Goal: Information Seeking & Learning: Understand process/instructions

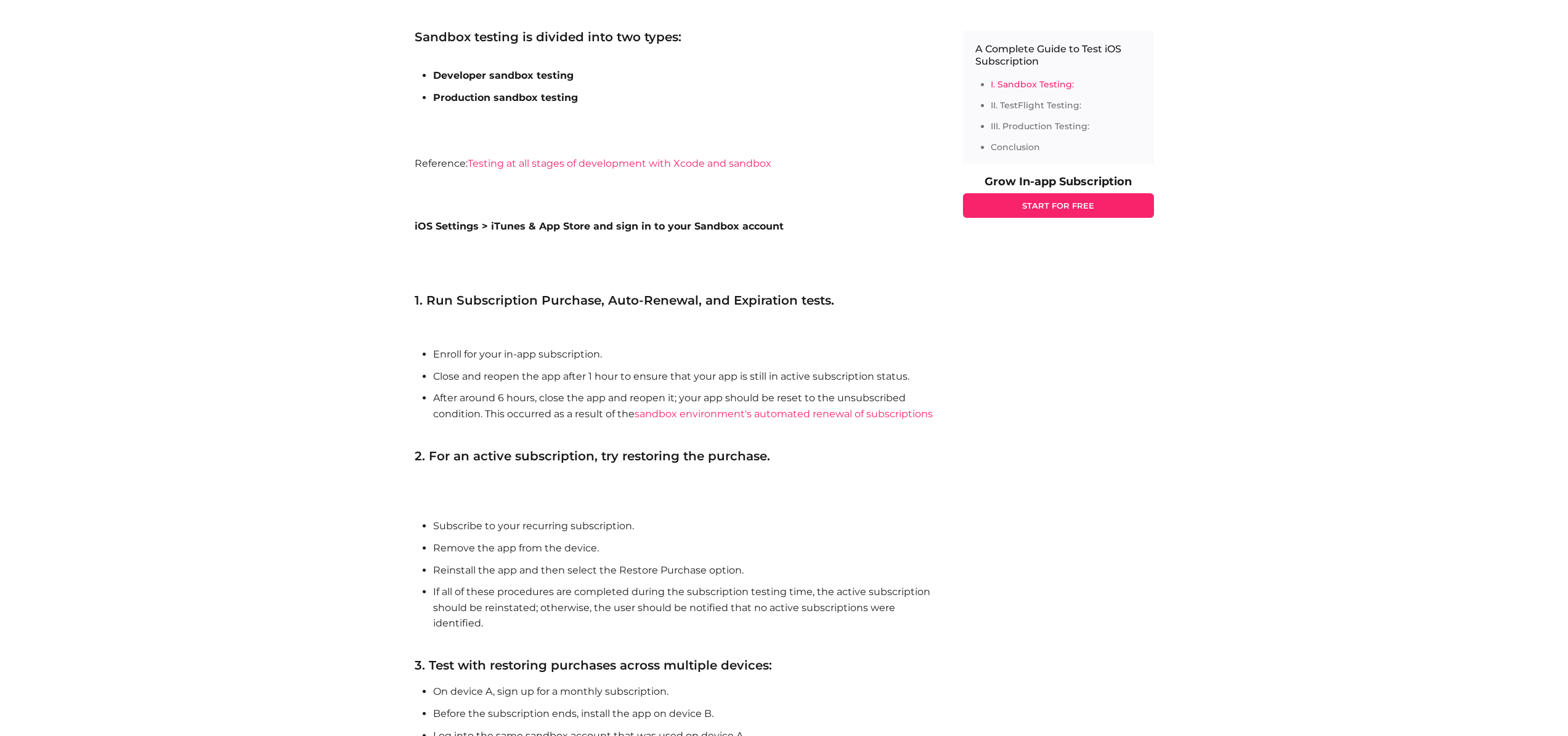
scroll to position [975, 0]
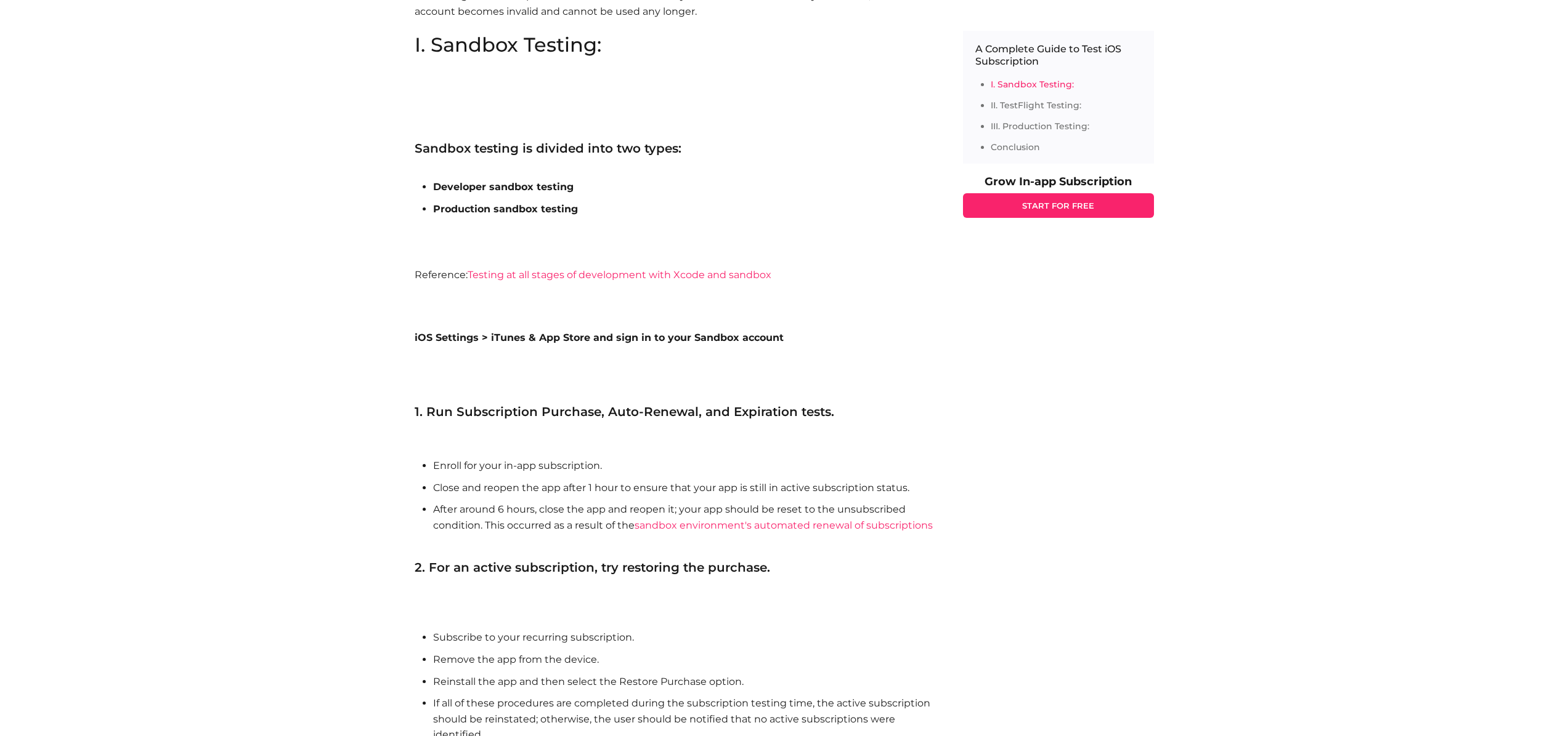
click at [517, 206] on b "Production sandbox testing" at bounding box center [506, 209] width 145 height 12
click at [571, 335] on b "iOS Settings > iTunes & App Store and sign in to your Sandbox account" at bounding box center [599, 338] width 369 height 12
click at [621, 327] on section "I. Sandbox Testing: Sandbox testing is divided into two types: Developer sandbo…" at bounding box center [677, 509] width 524 height 948
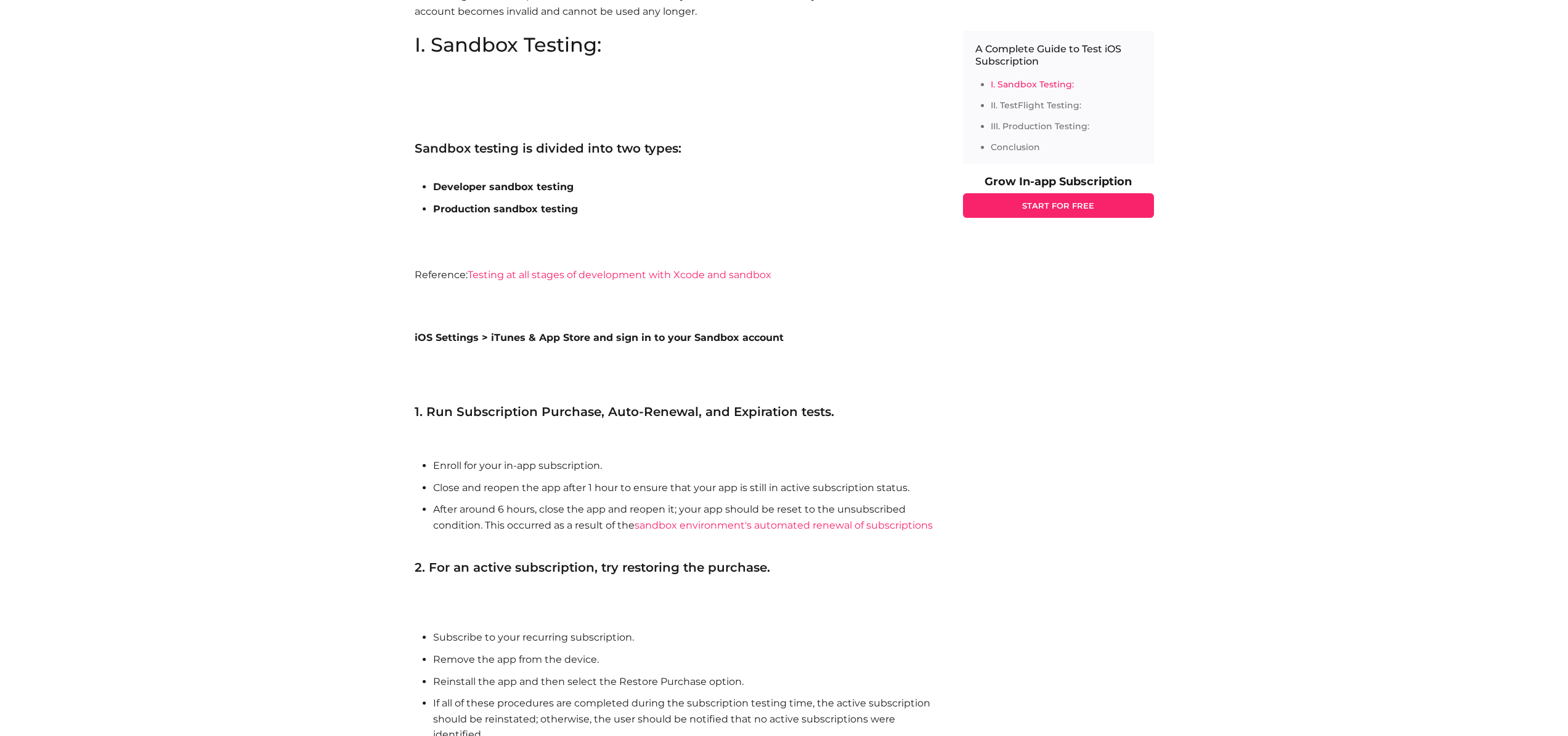
click at [637, 343] on b "iOS Settings > iTunes & App Store and sign in to your Sandbox account" at bounding box center [599, 338] width 369 height 12
click at [661, 354] on section "I. Sandbox Testing: Sandbox testing is divided into two types: Developer sandbo…" at bounding box center [677, 509] width 524 height 948
click at [592, 329] on section "I. Sandbox Testing: Sandbox testing is divided into two types: Developer sandbo…" at bounding box center [677, 509] width 524 height 948
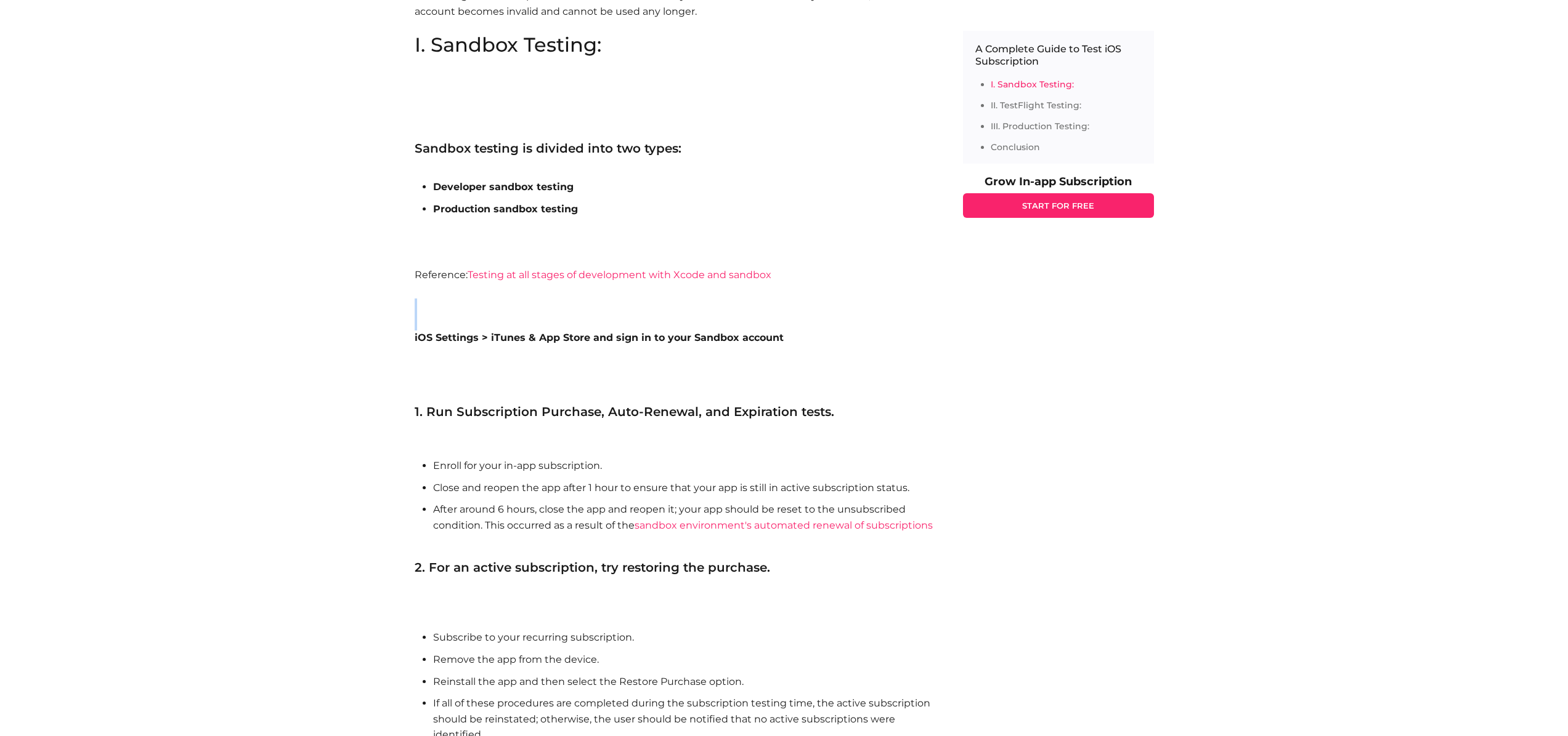
click at [887, 317] on section "I. Sandbox Testing: Sandbox testing is divided into two types: Developer sandbo…" at bounding box center [677, 509] width 524 height 948
click at [887, 316] on section "I. Sandbox Testing: Sandbox testing is divided into two types: Developer sandbo…" at bounding box center [677, 509] width 524 height 948
click at [646, 337] on b "iOS Settings > iTunes & App Store and sign in to your Sandbox account" at bounding box center [599, 338] width 369 height 12
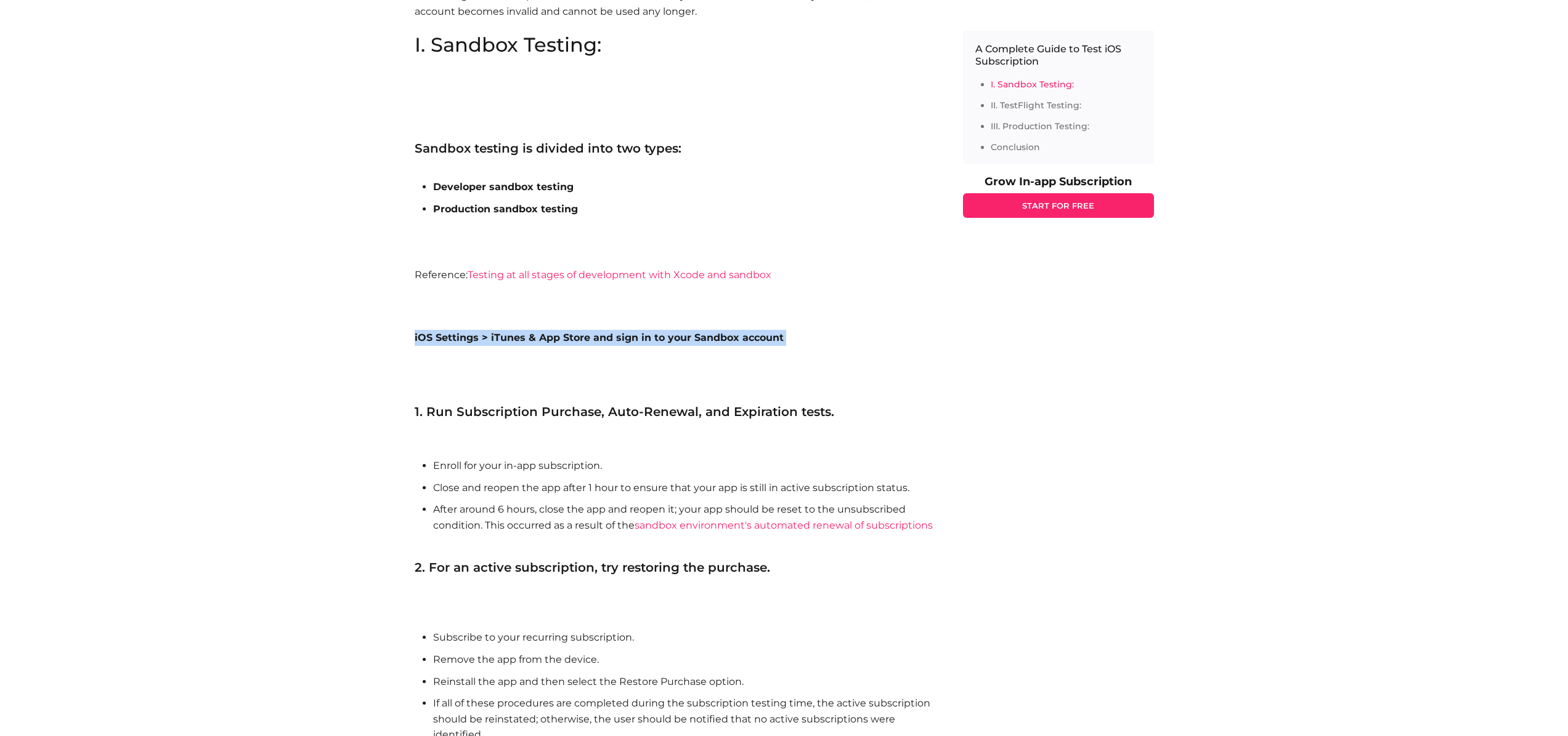
click at [646, 337] on b "iOS Settings > iTunes & App Store and sign in to your Sandbox account" at bounding box center [599, 338] width 369 height 12
click at [697, 327] on section "I. Sandbox Testing: Sandbox testing is divided into two types: Developer sandbo…" at bounding box center [677, 509] width 524 height 948
click at [750, 319] on section "I. Sandbox Testing: Sandbox testing is divided into two types: Developer sandbo…" at bounding box center [677, 509] width 524 height 948
click at [436, 338] on b "iOS Settings > iTunes & App Store and sign in to your Sandbox account" at bounding box center [599, 338] width 369 height 12
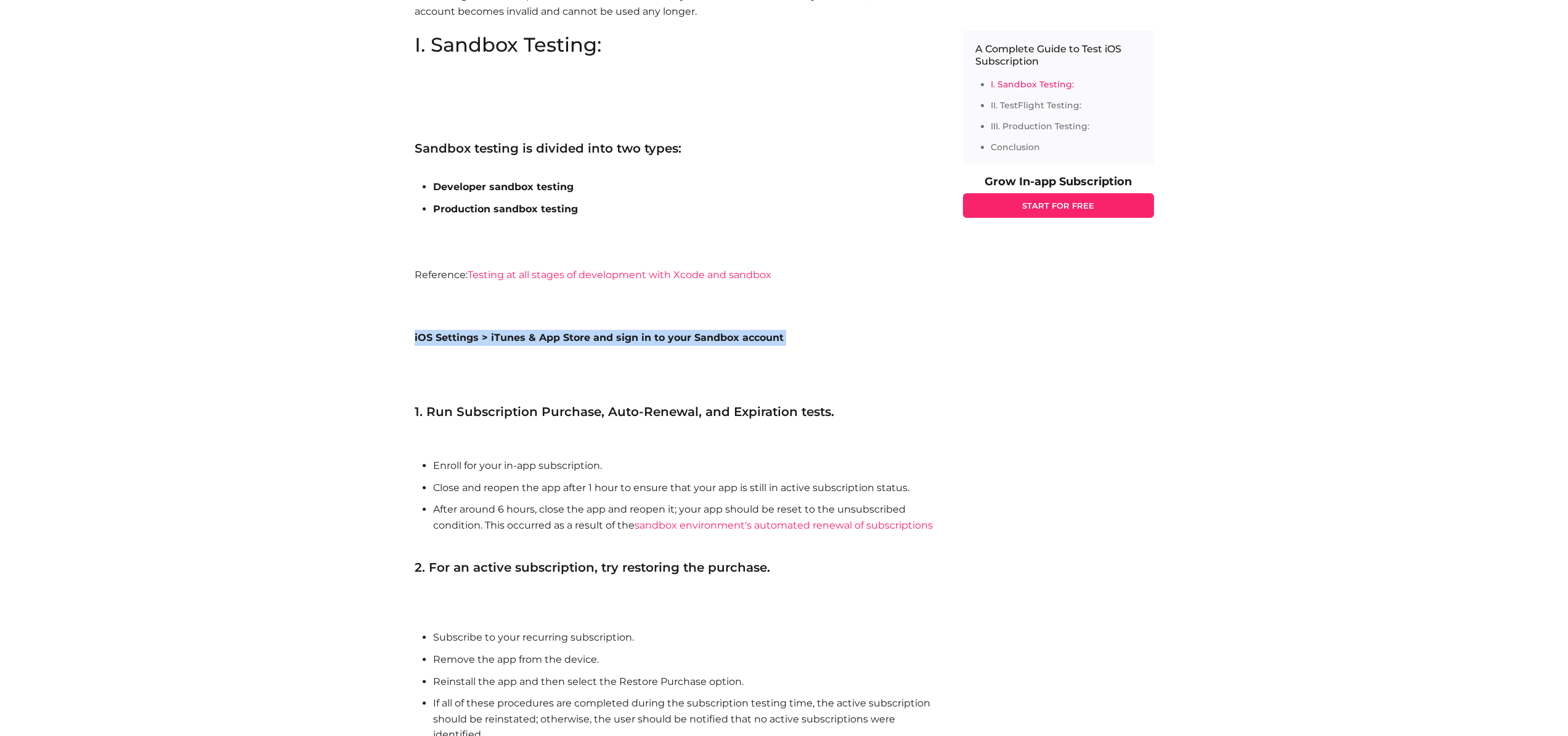
click at [436, 338] on b "iOS Settings > iTunes & App Store and sign in to your Sandbox account" at bounding box center [599, 338] width 369 height 12
click at [625, 356] on section "I. Sandbox Testing: Sandbox testing is divided into two types: Developer sandbo…" at bounding box center [677, 509] width 524 height 948
click at [656, 340] on b "iOS Settings > iTunes & App Store and sign in to your Sandbox account" at bounding box center [599, 338] width 369 height 12
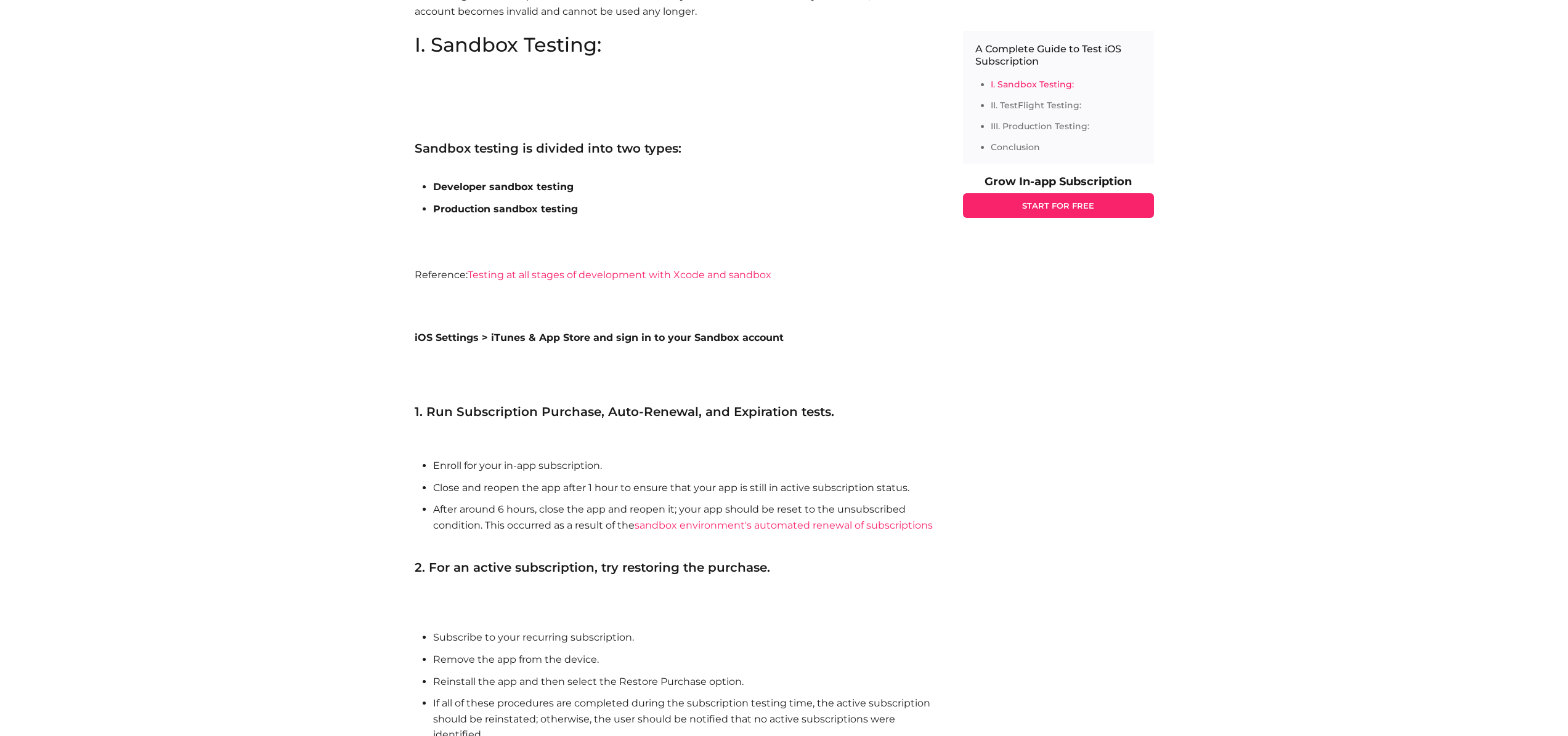
click at [592, 410] on h3 "1. Run Subscription Purchase, Auto-Renewal, and Expiration tests." at bounding box center [677, 412] width 524 height 13
click at [873, 390] on section "I. Sandbox Testing: Sandbox testing is divided into two types: Developer sandbo…" at bounding box center [677, 509] width 524 height 948
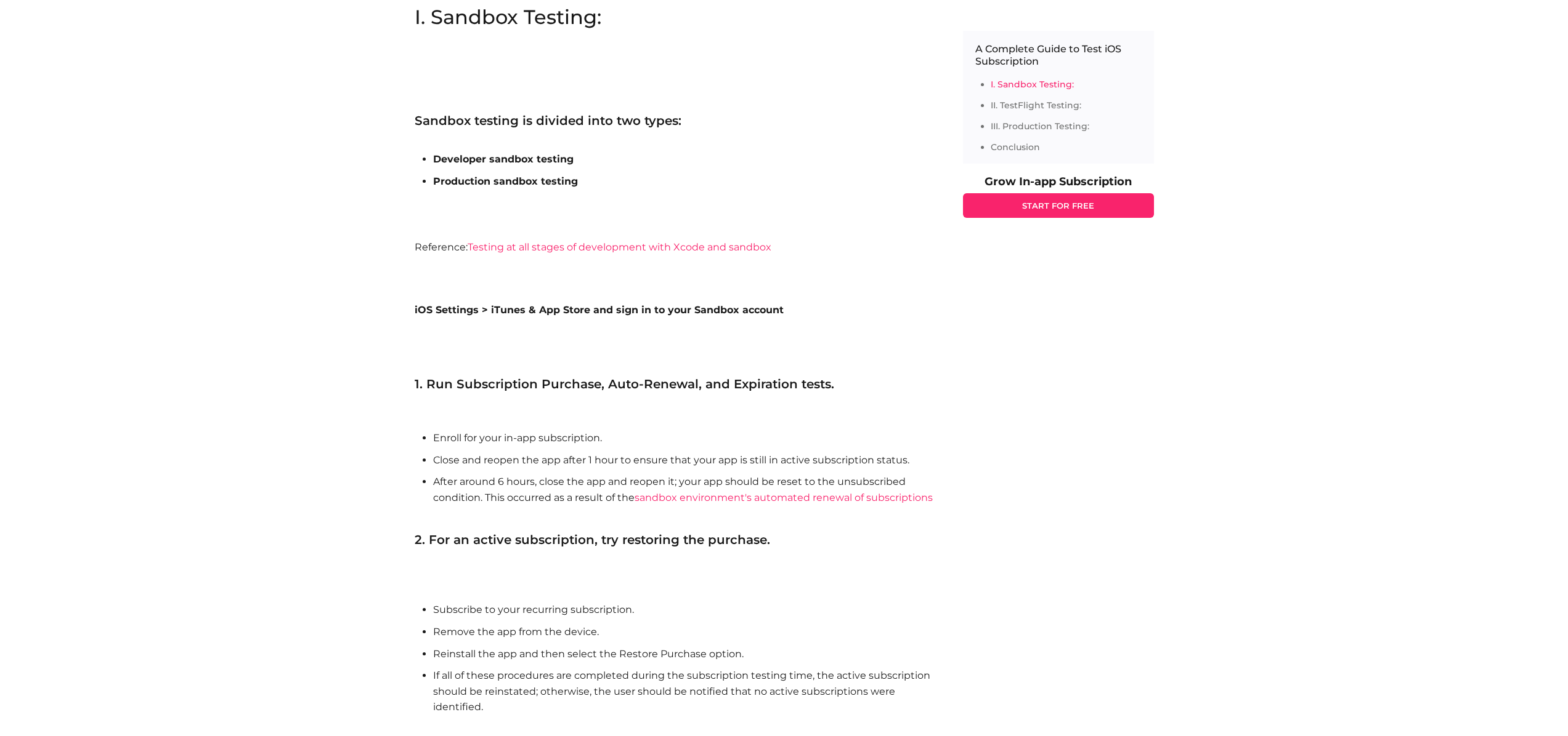
scroll to position [1015, 0]
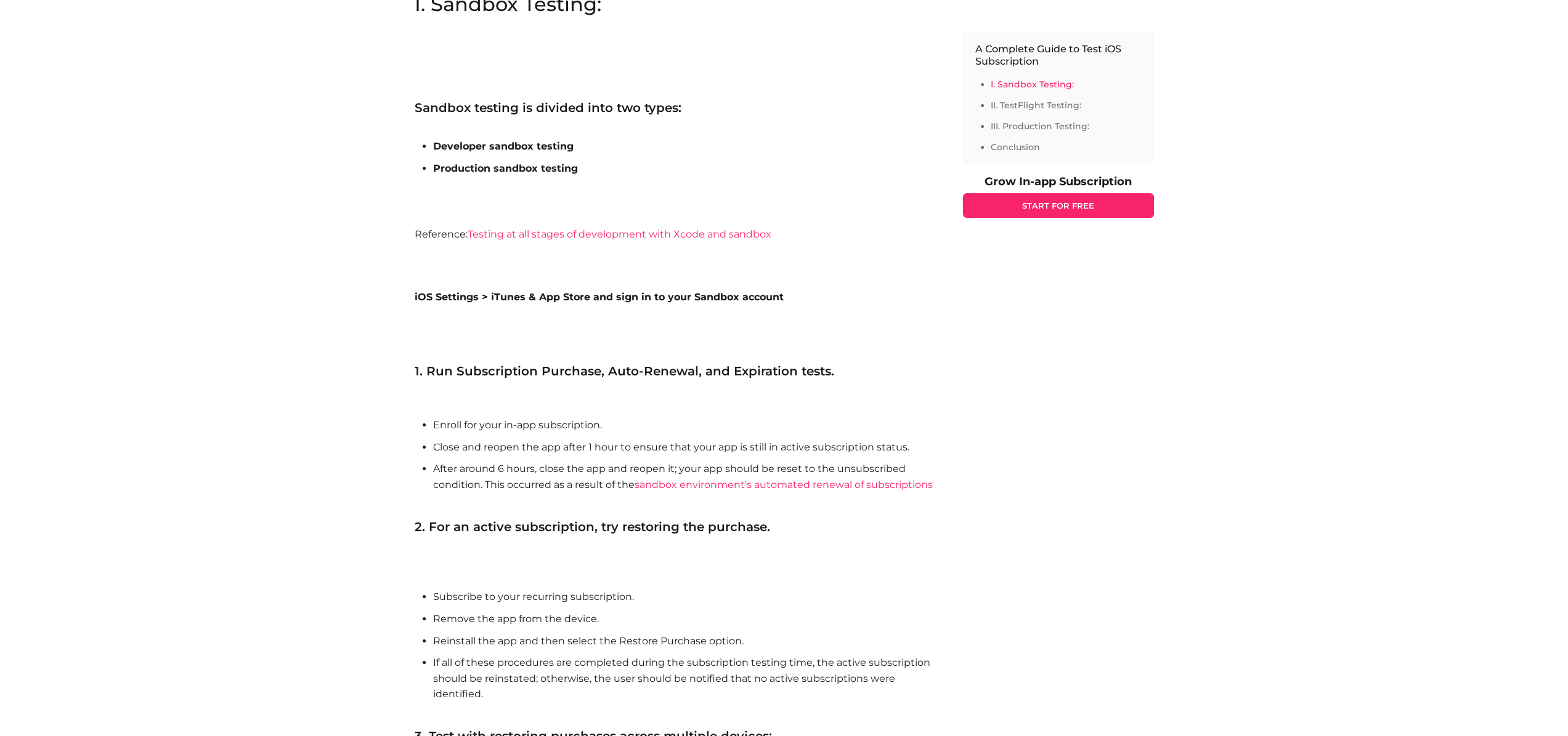
click at [530, 461] on li "After around 6 hours, close the app and reopen it; your app should be reset to …" at bounding box center [685, 484] width 505 height 47
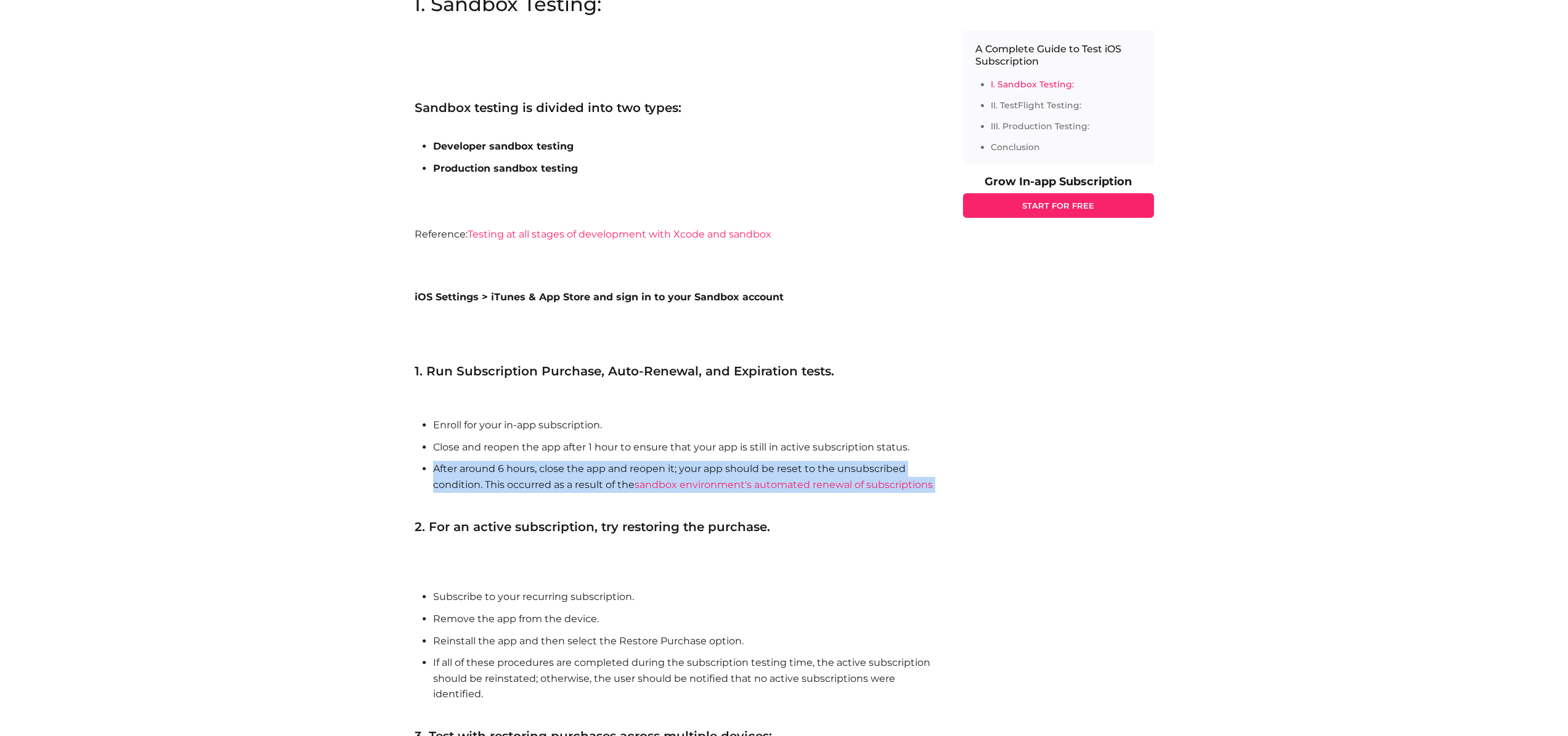
click at [530, 461] on li "After around 6 hours, close the app and reopen it; your app should be reset to …" at bounding box center [685, 484] width 505 height 47
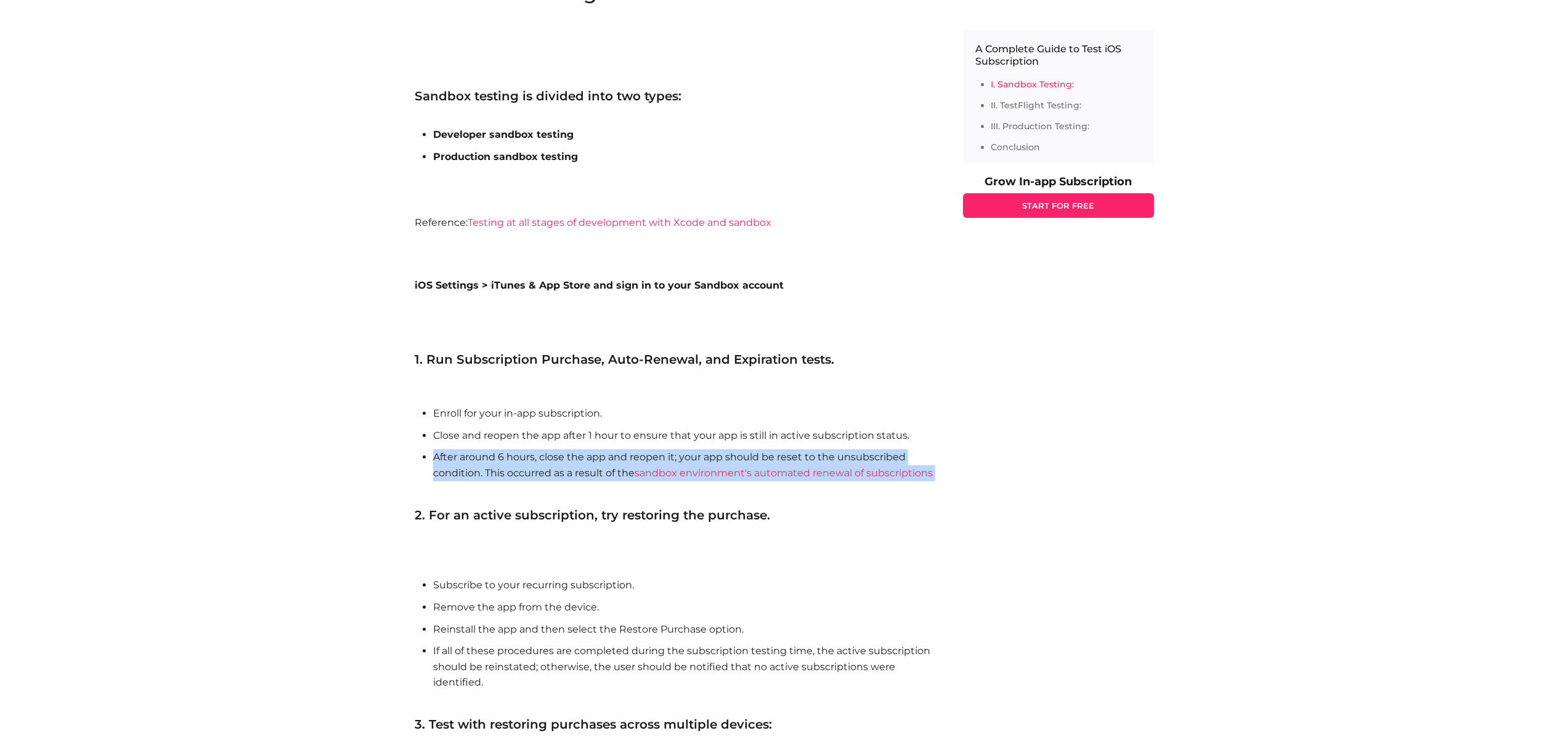
scroll to position [1043, 0]
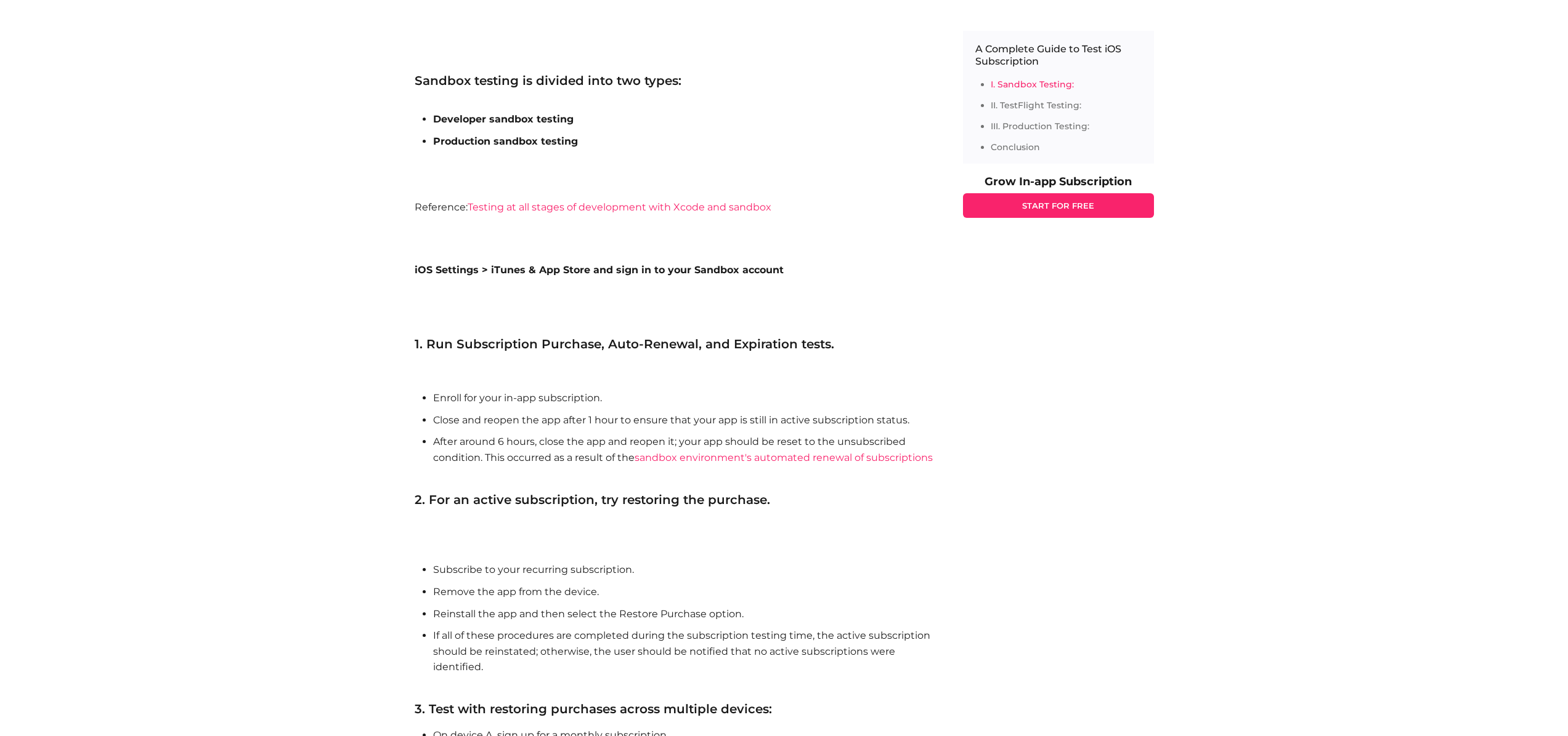
click at [610, 509] on section "I. Sandbox Testing: Sandbox testing is divided into two types: Developer sandbo…" at bounding box center [677, 441] width 524 height 948
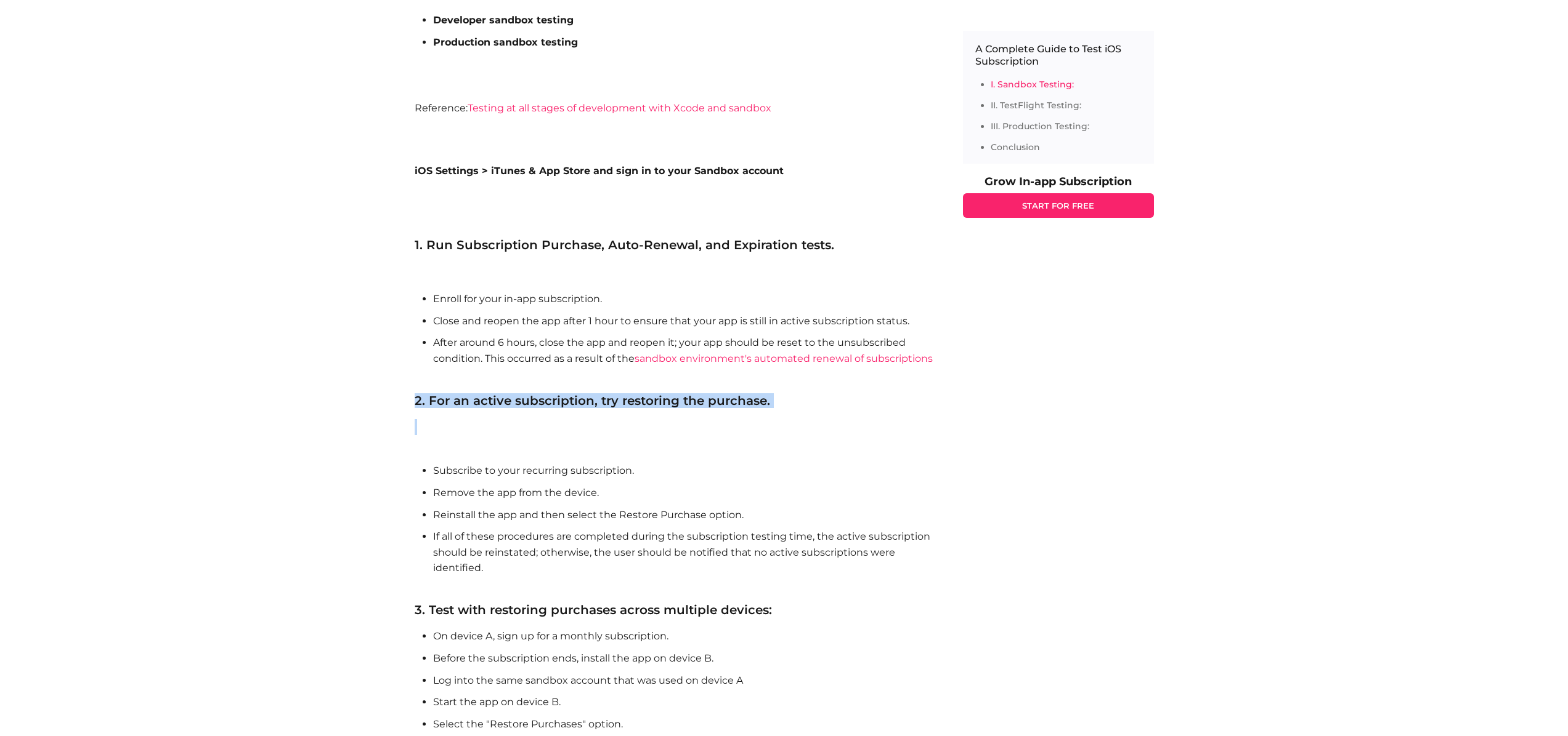
scroll to position [1160, 0]
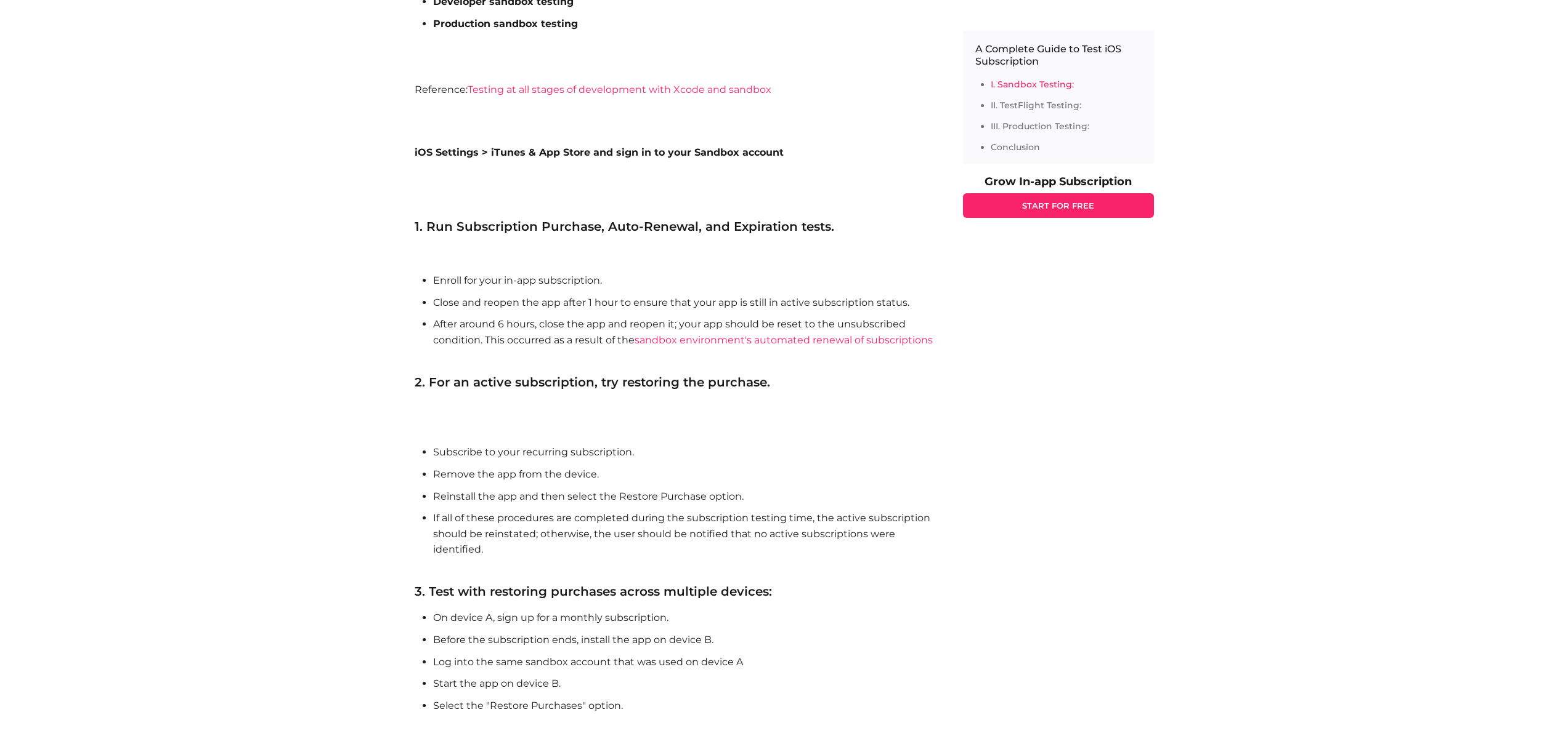
click at [576, 498] on li "Reinstall the app and then select the Restore Purchase option." at bounding box center [685, 497] width 505 height 16
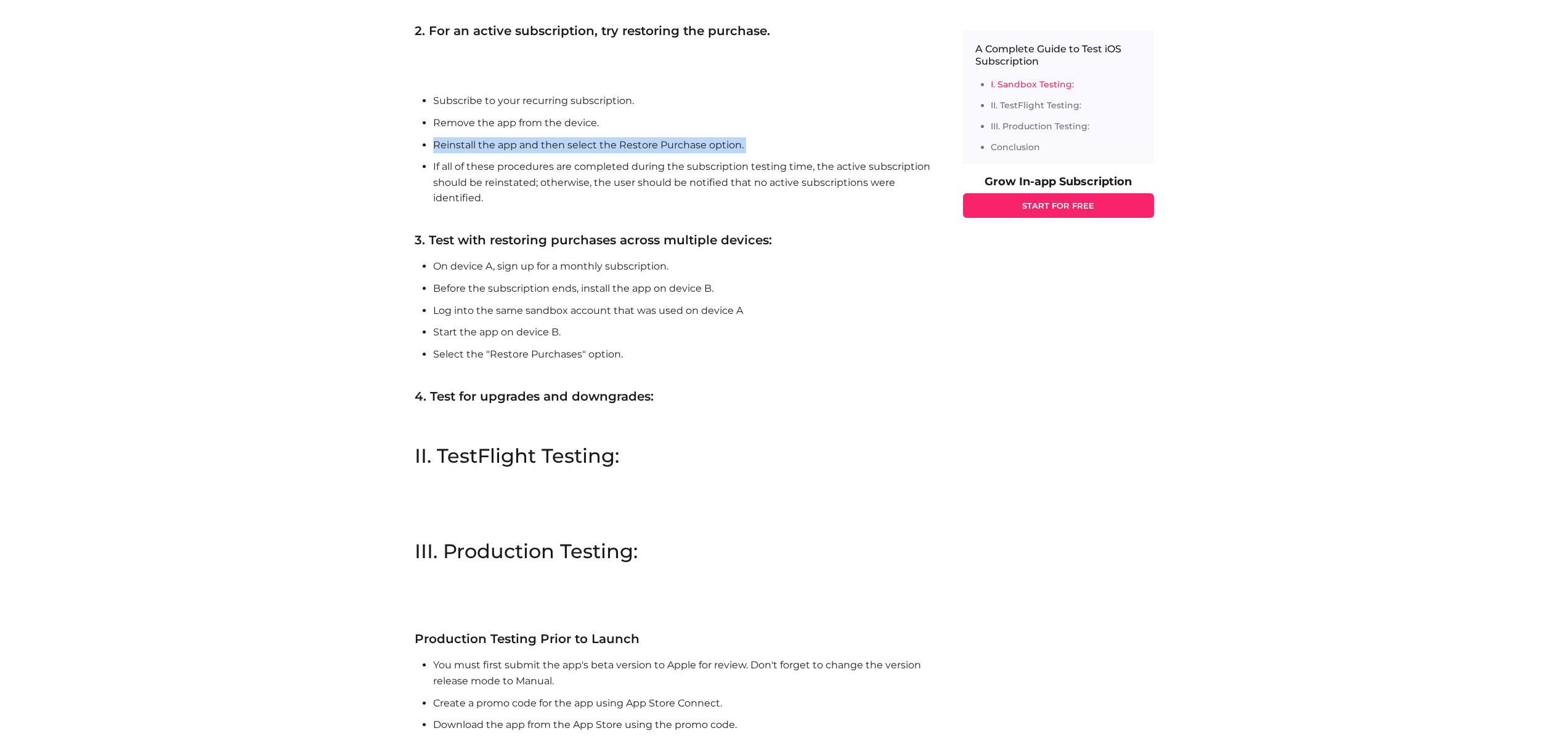
scroll to position [1512, 0]
click at [531, 463] on h2 "II. TestFlight Testing:" at bounding box center [677, 456] width 524 height 20
click at [531, 462] on h2 "II. TestFlight Testing:" at bounding box center [677, 456] width 524 height 20
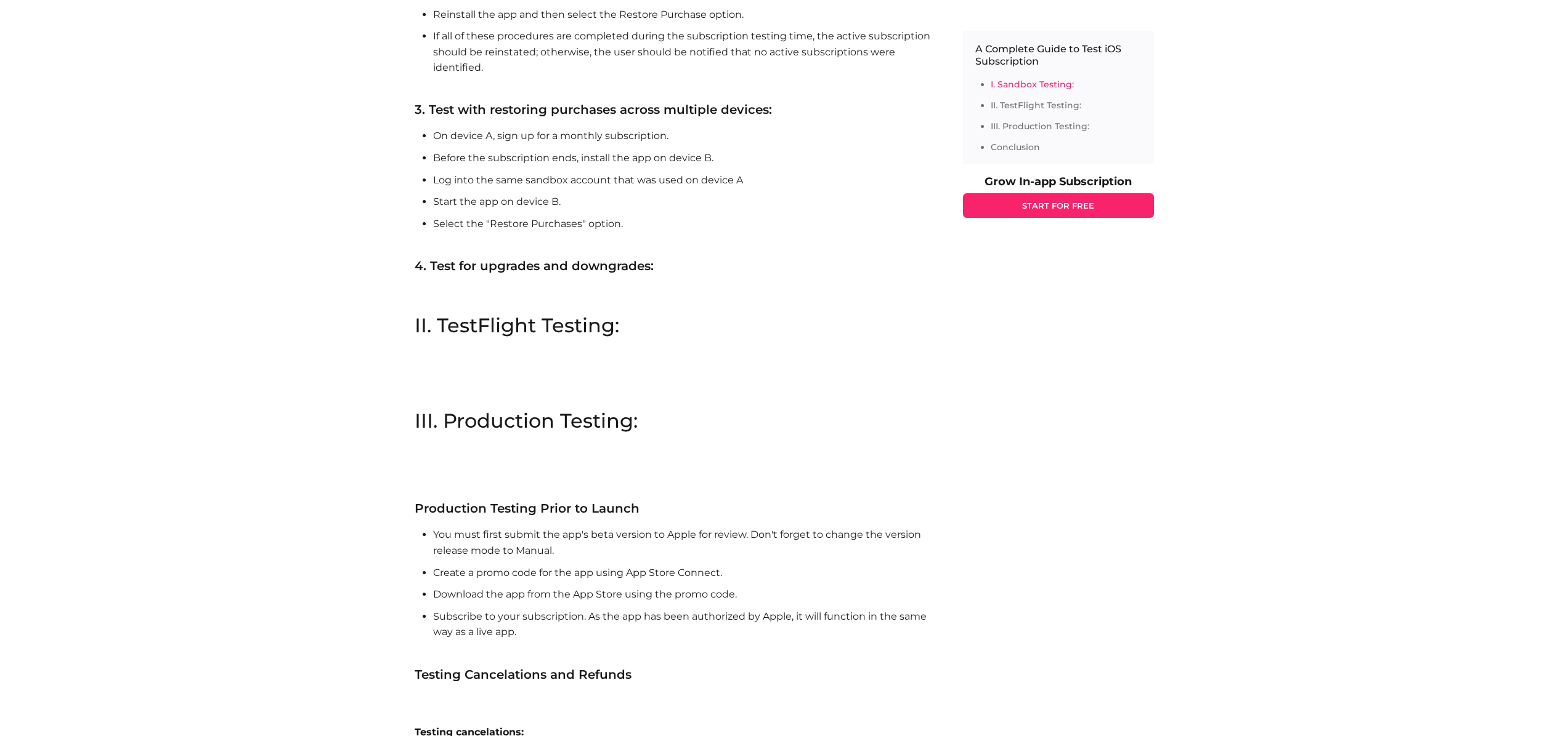
scroll to position [1657, 0]
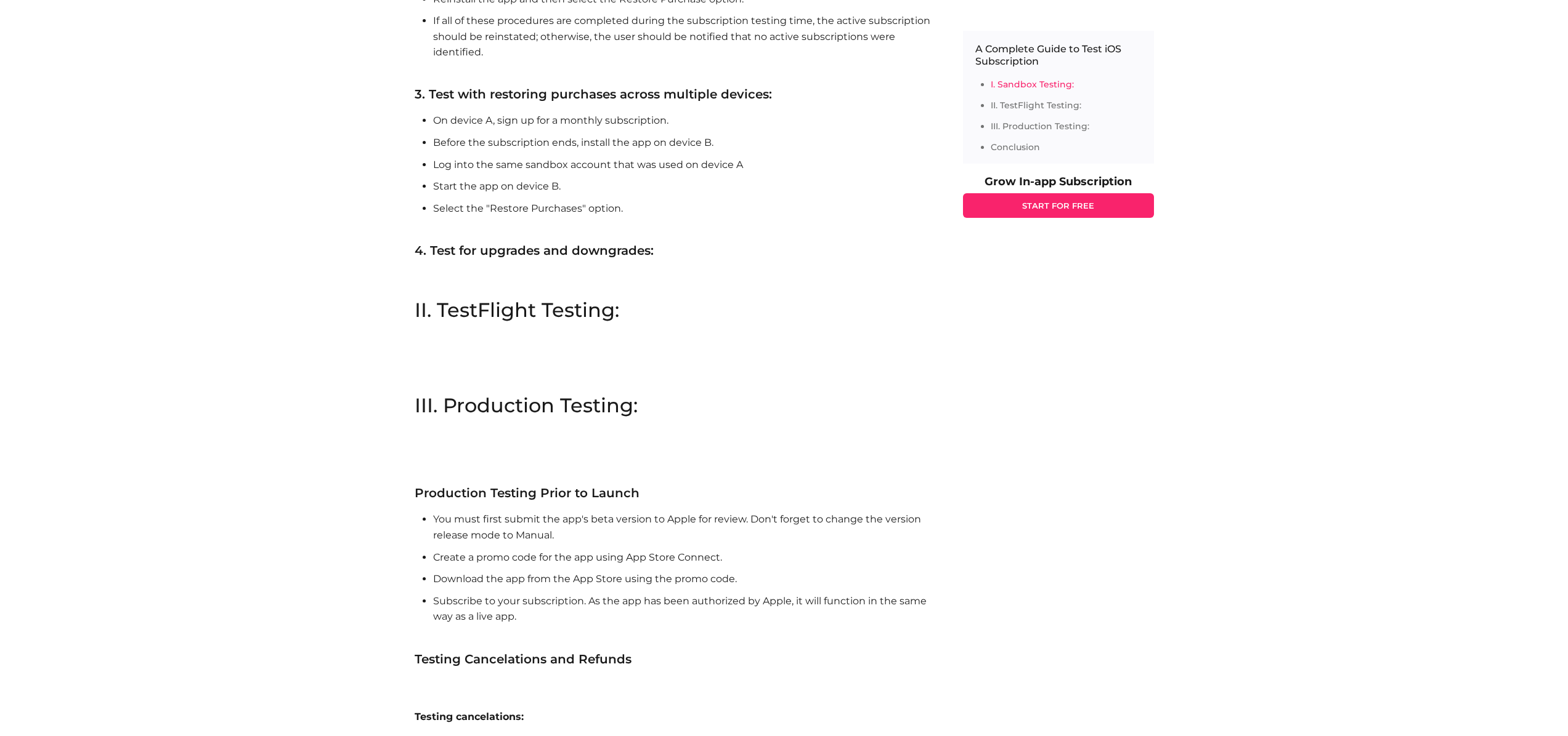
click at [549, 537] on li "You must first submit the app's beta version to Apple for review. Don't forget …" at bounding box center [685, 527] width 505 height 31
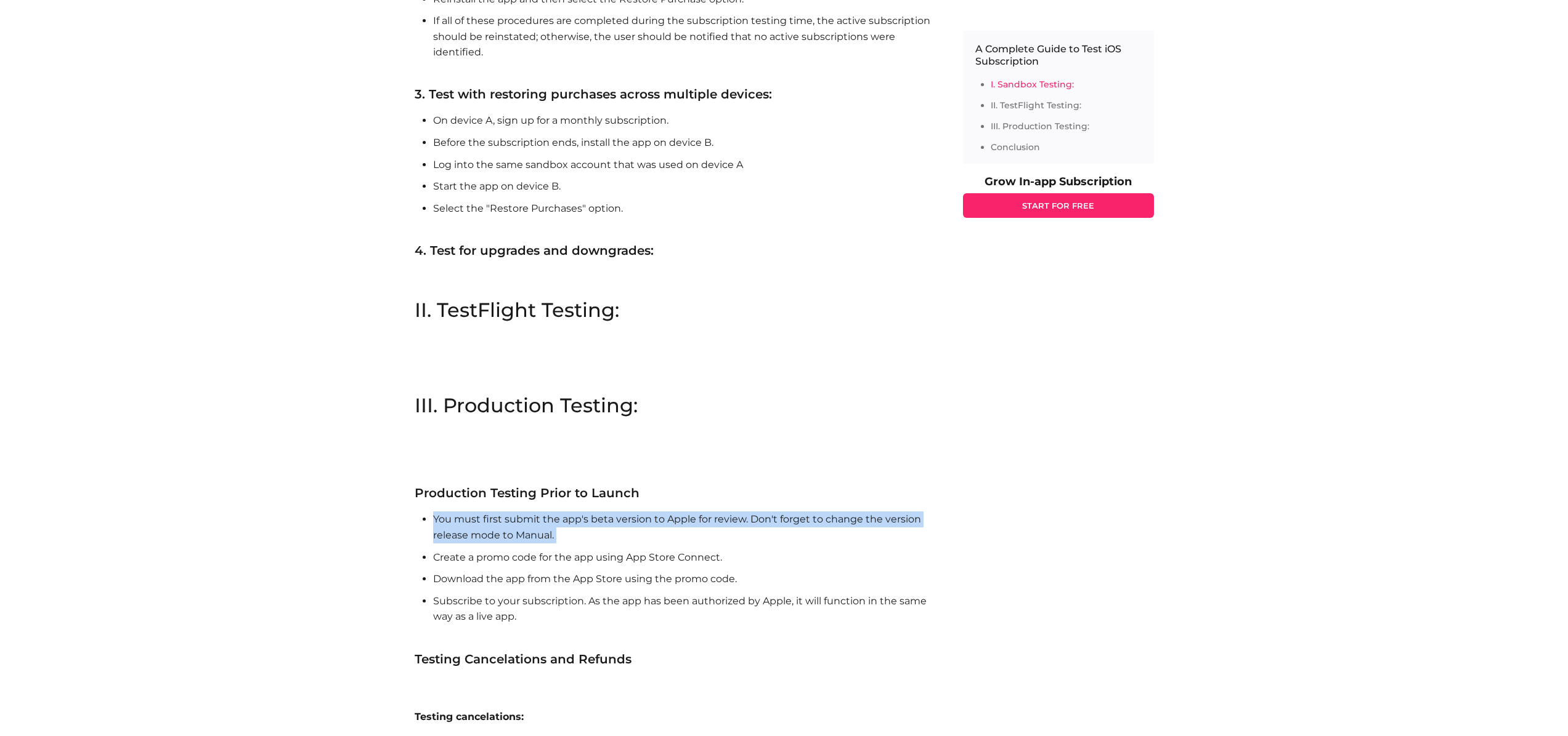
drag, startPoint x: 549, startPoint y: 537, endPoint x: 604, endPoint y: 537, distance: 55.0
click at [549, 537] on li "You must first submit the app's beta version to Apple for review. Don't forget …" at bounding box center [685, 527] width 505 height 31
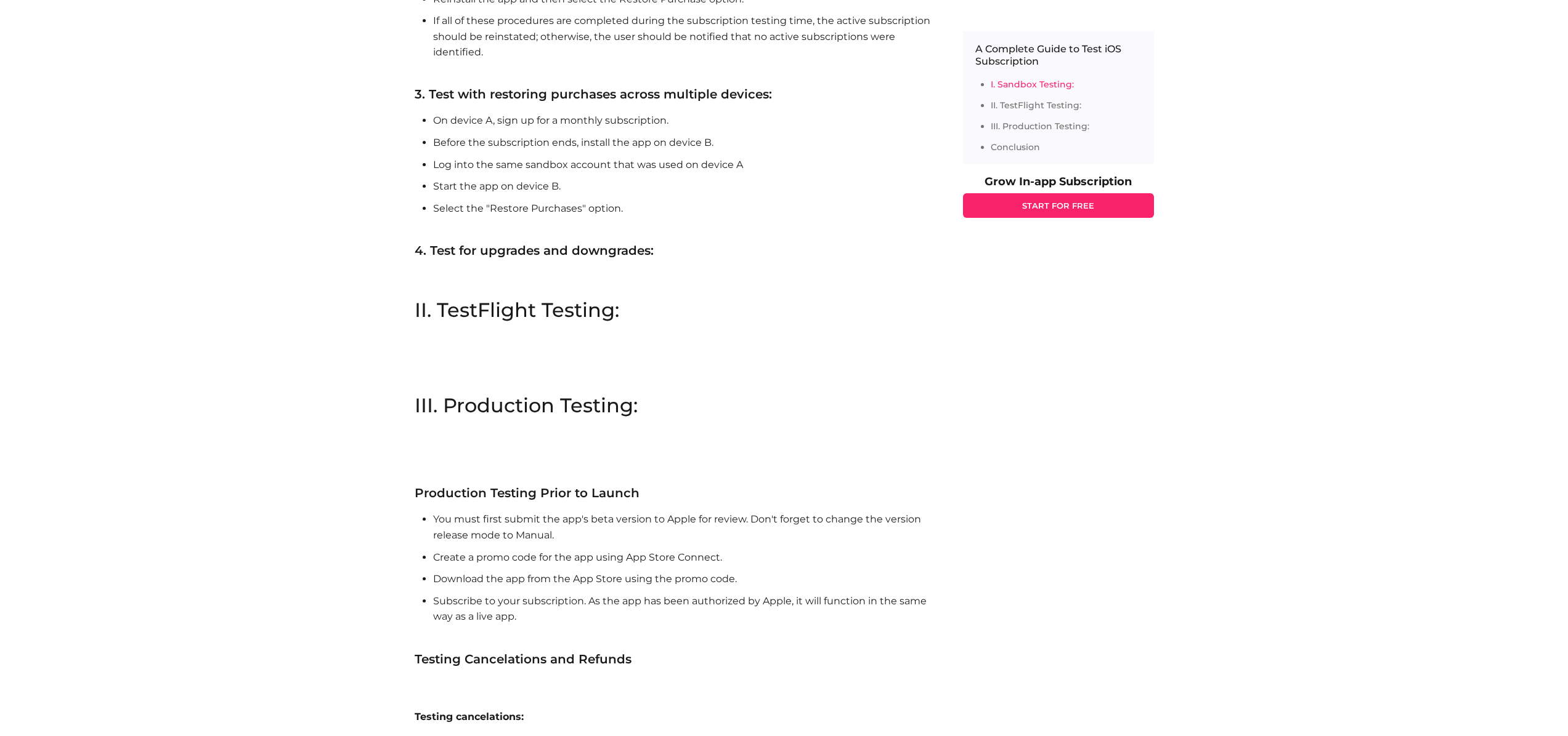
click at [648, 533] on li "You must first submit the app's beta version to Apple for review. Don't forget …" at bounding box center [685, 527] width 505 height 31
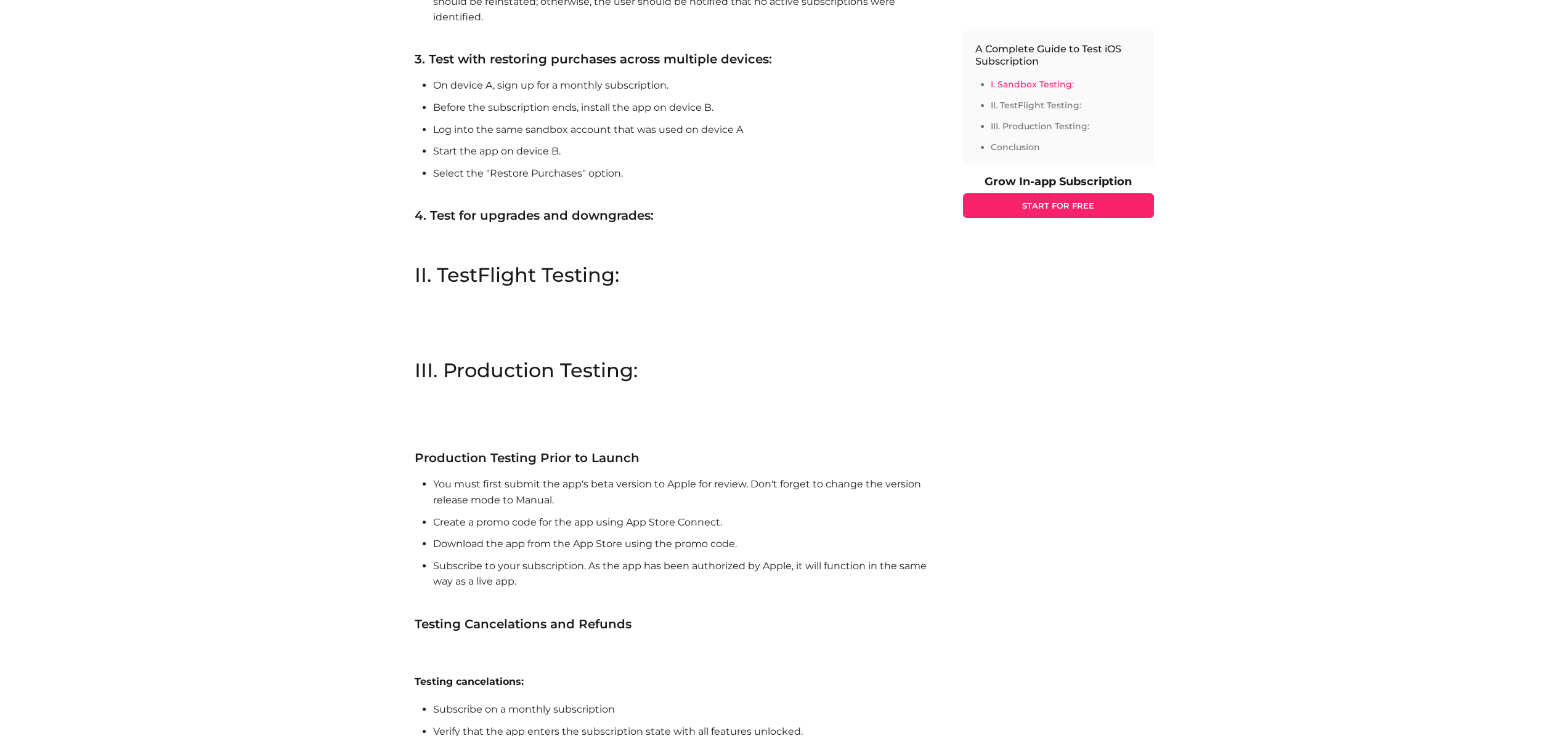
scroll to position [1695, 0]
click at [557, 587] on li "Subscribe to your subscription. As the app has been authorized by Apple, it wil…" at bounding box center [685, 579] width 505 height 47
click at [636, 583] on li "Subscribe to your subscription. As the app has been authorized by Apple, it wil…" at bounding box center [685, 579] width 505 height 47
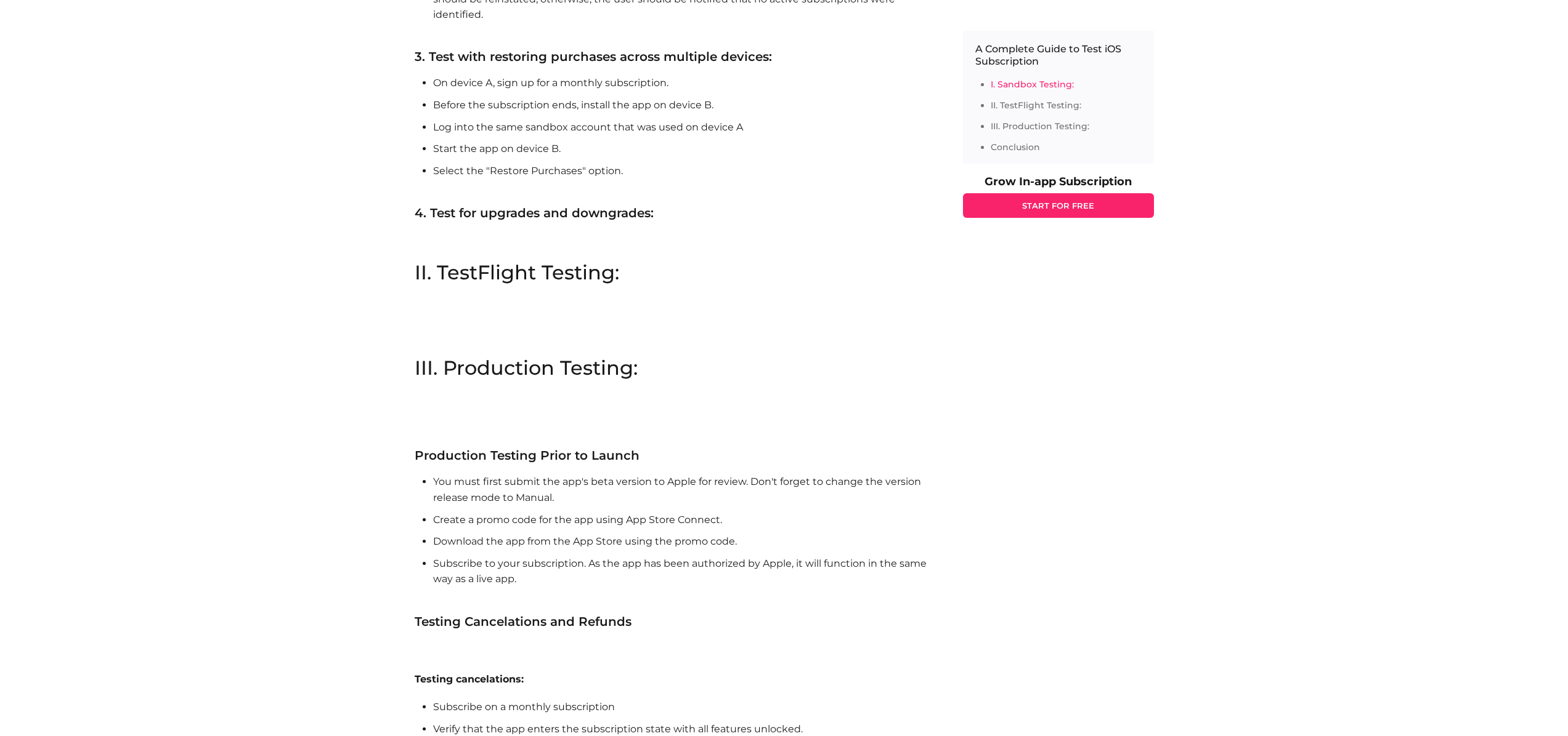
click at [638, 581] on li "Subscribe to your subscription. As the app has been authorized by Apple, it wil…" at bounding box center [685, 579] width 505 height 47
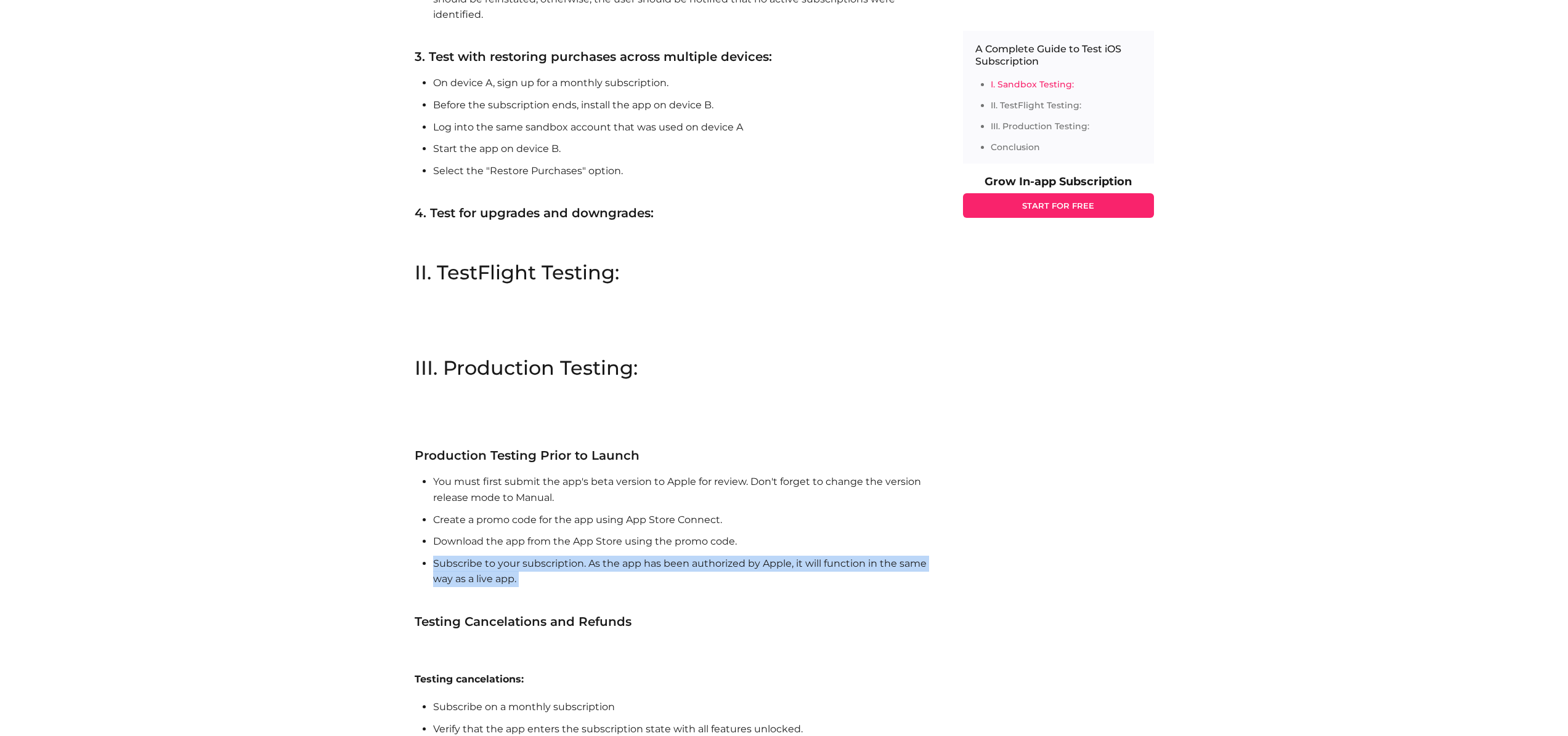
click at [638, 581] on li "Subscribe to your subscription. As the app has been authorized by Apple, it wil…" at bounding box center [685, 579] width 505 height 47
drag, startPoint x: 638, startPoint y: 581, endPoint x: 742, endPoint y: 578, distance: 104.0
click at [639, 581] on li "Subscribe to your subscription. As the app has been authorized by Apple, it wil…" at bounding box center [685, 579] width 505 height 47
click at [779, 578] on li "Subscribe to your subscription. As the app has been authorized by Apple, it wil…" at bounding box center [685, 579] width 505 height 47
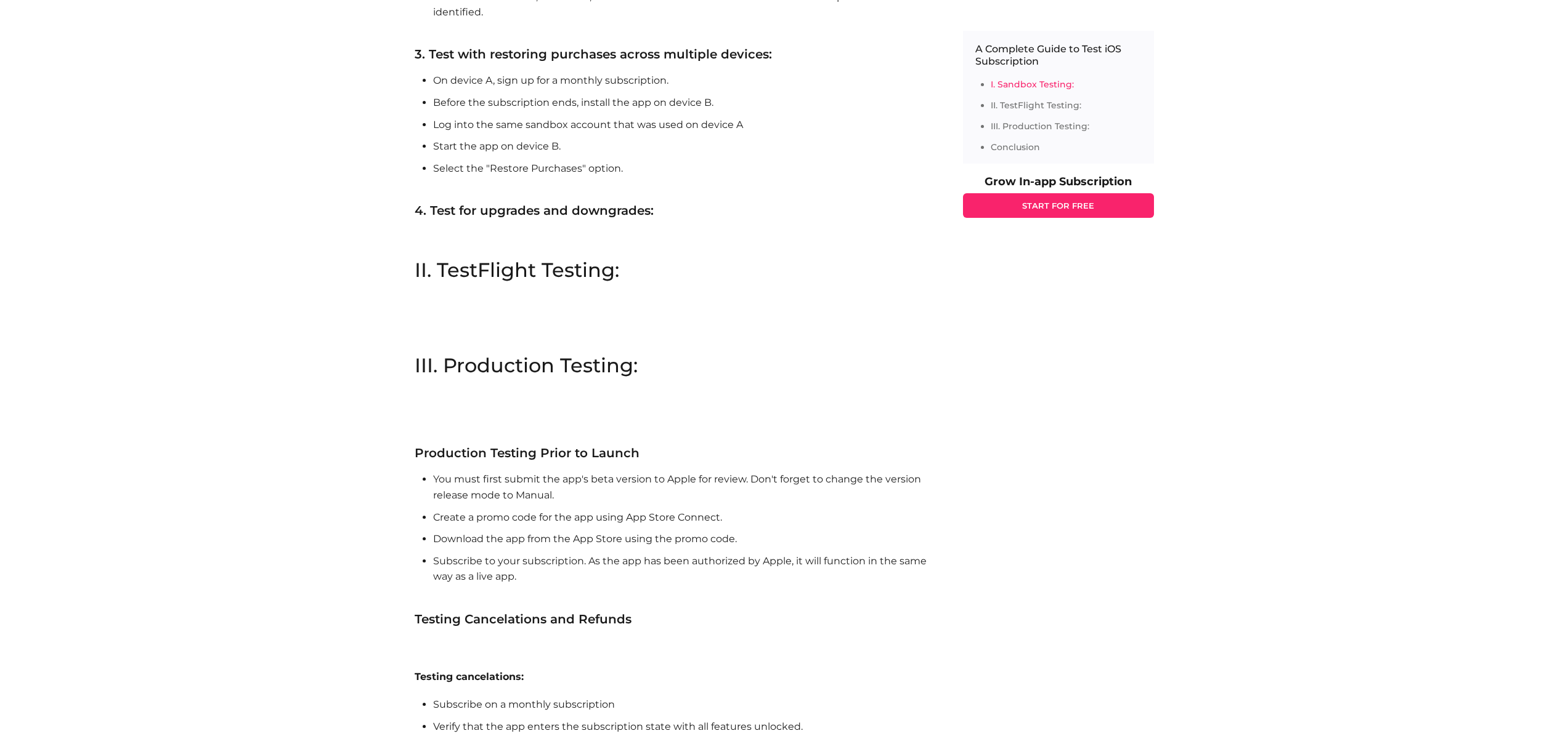
click at [590, 573] on li "Subscribe to your subscription. As the app has been authorized by Apple, it wil…" at bounding box center [685, 577] width 505 height 47
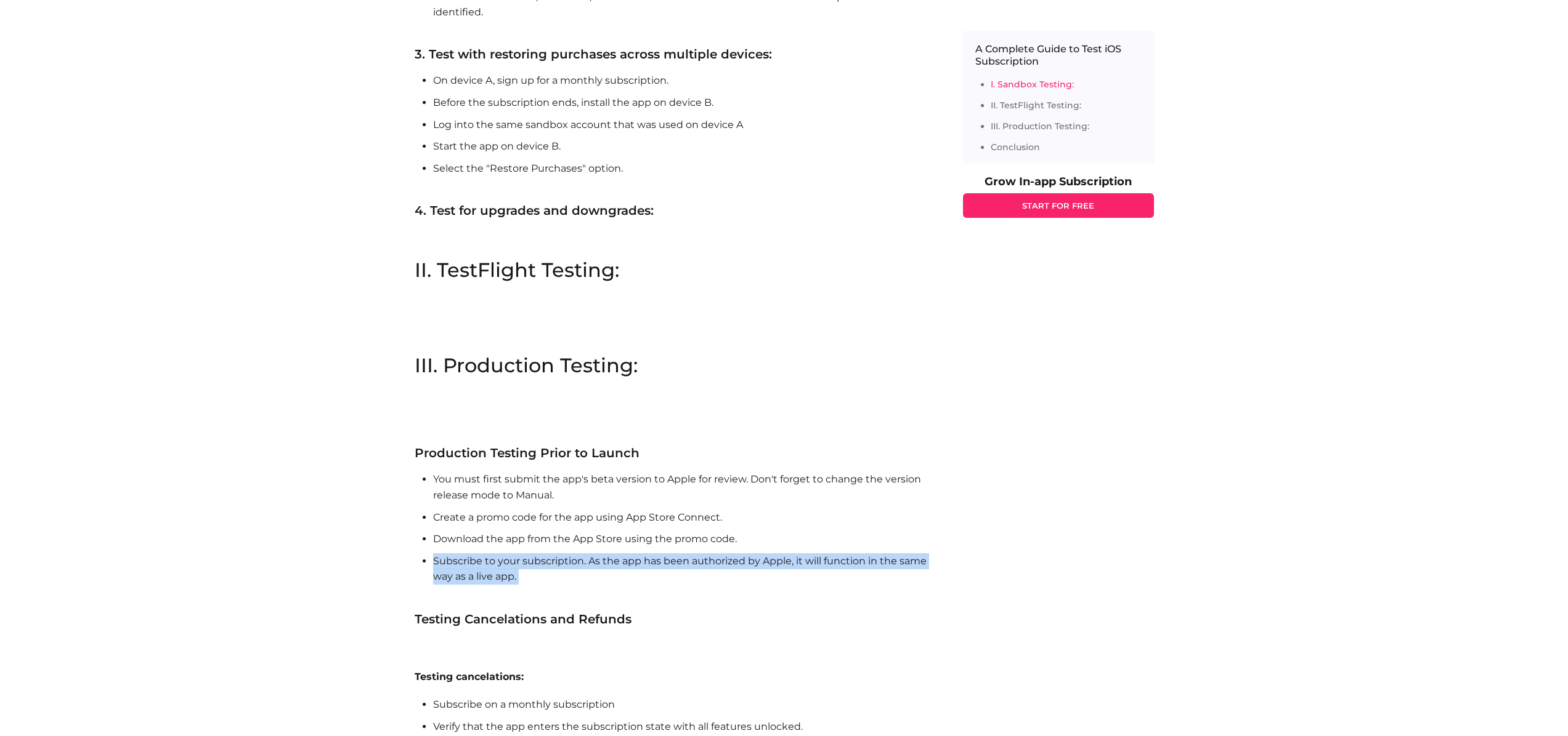
click at [590, 573] on li "Subscribe to your subscription. As the app has been authorized by Apple, it wil…" at bounding box center [685, 577] width 505 height 47
click at [602, 570] on li "Subscribe to your subscription. As the app has been authorized by Apple, it wil…" at bounding box center [685, 577] width 505 height 47
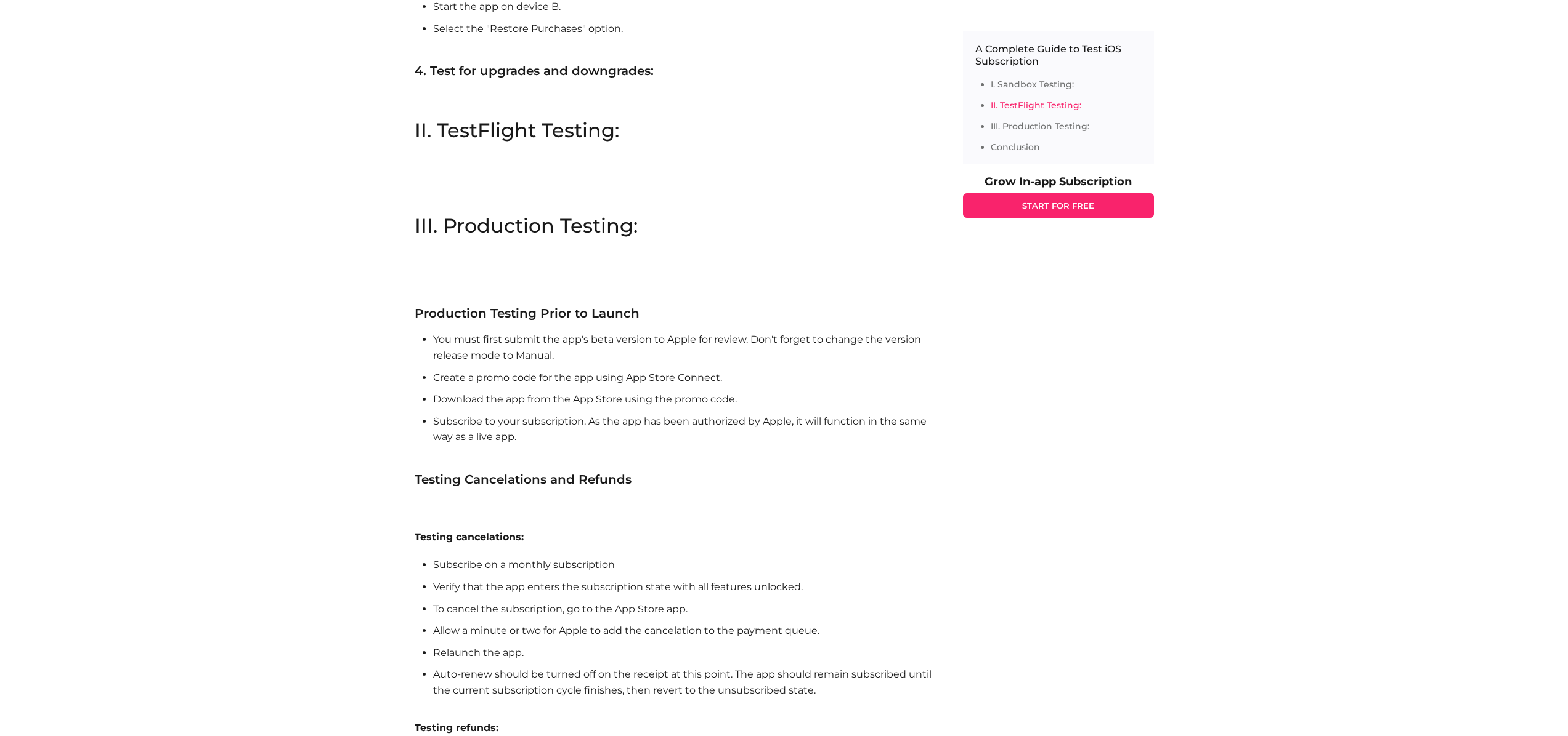
click at [733, 513] on section "III. Production Testing: Production Testing Prior to Launch You must first subm…" at bounding box center [677, 560] width 524 height 689
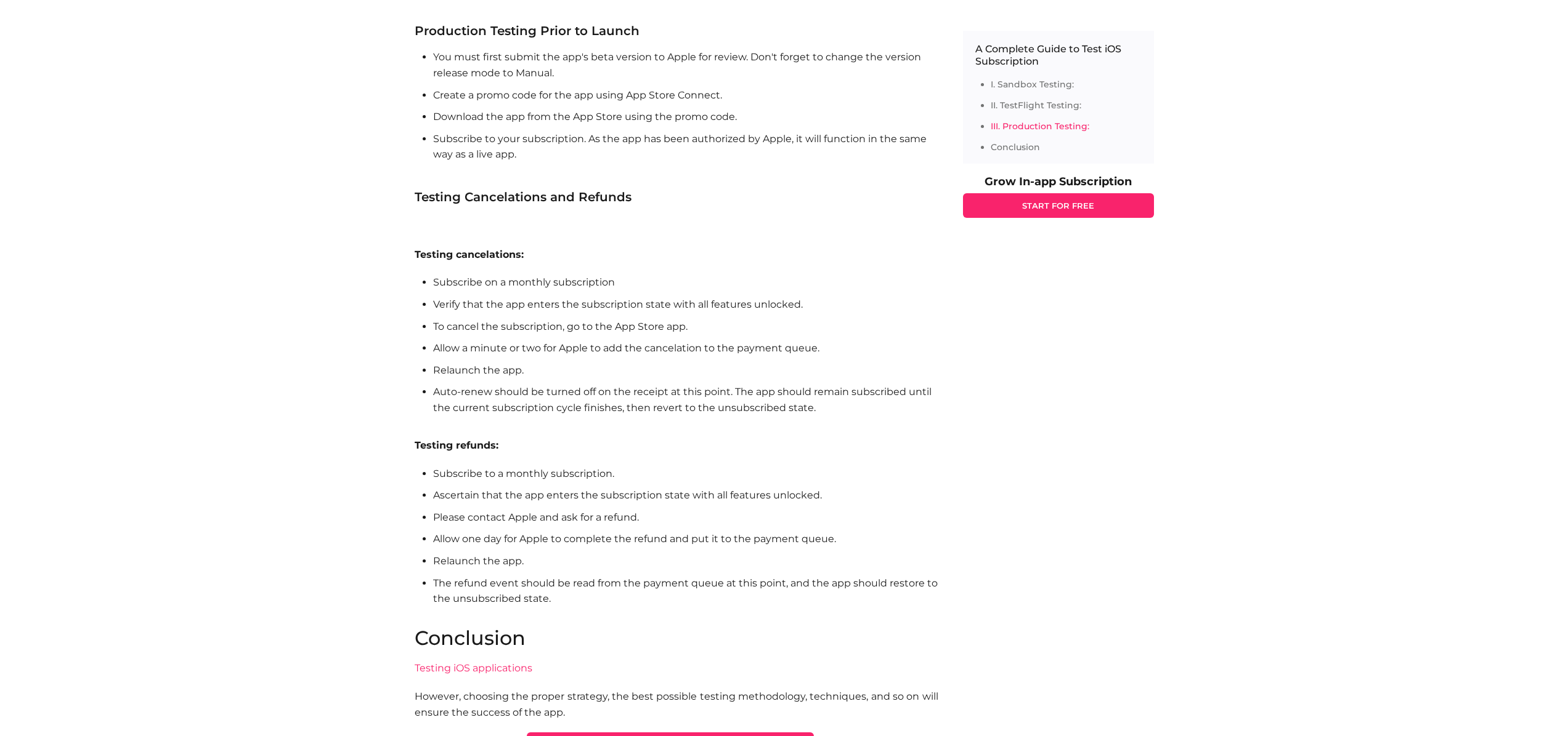
scroll to position [2113, 0]
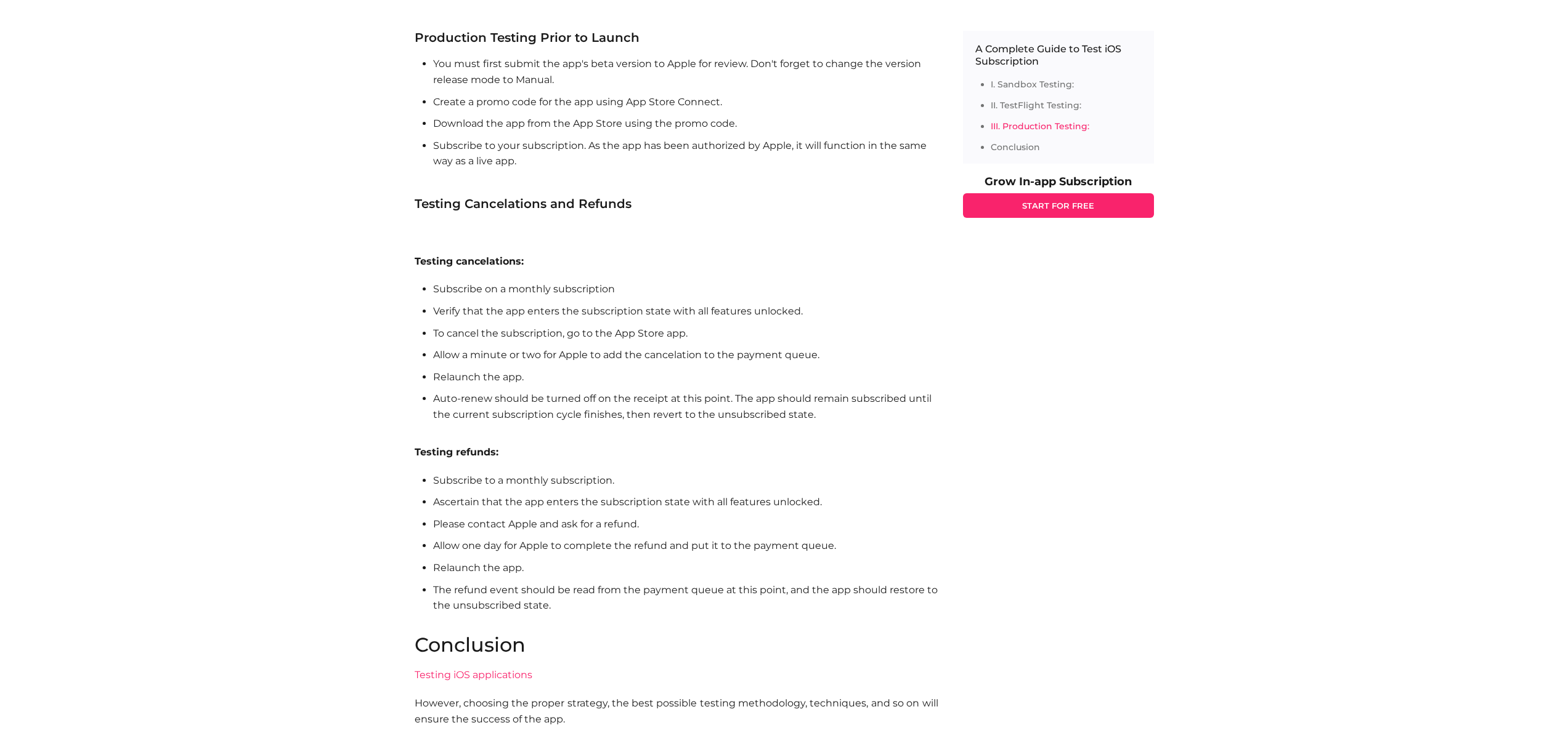
click at [547, 530] on li "Please contact Apple and ask for a refund." at bounding box center [685, 524] width 505 height 16
drag, startPoint x: 547, startPoint y: 530, endPoint x: 607, endPoint y: 568, distance: 71.0
click at [554, 537] on ul "Subscribe to a monthly subscription. Ascertain that the app enters the subscrip…" at bounding box center [677, 551] width 524 height 157
click at [615, 570] on li "Relaunch the app." at bounding box center [685, 568] width 505 height 16
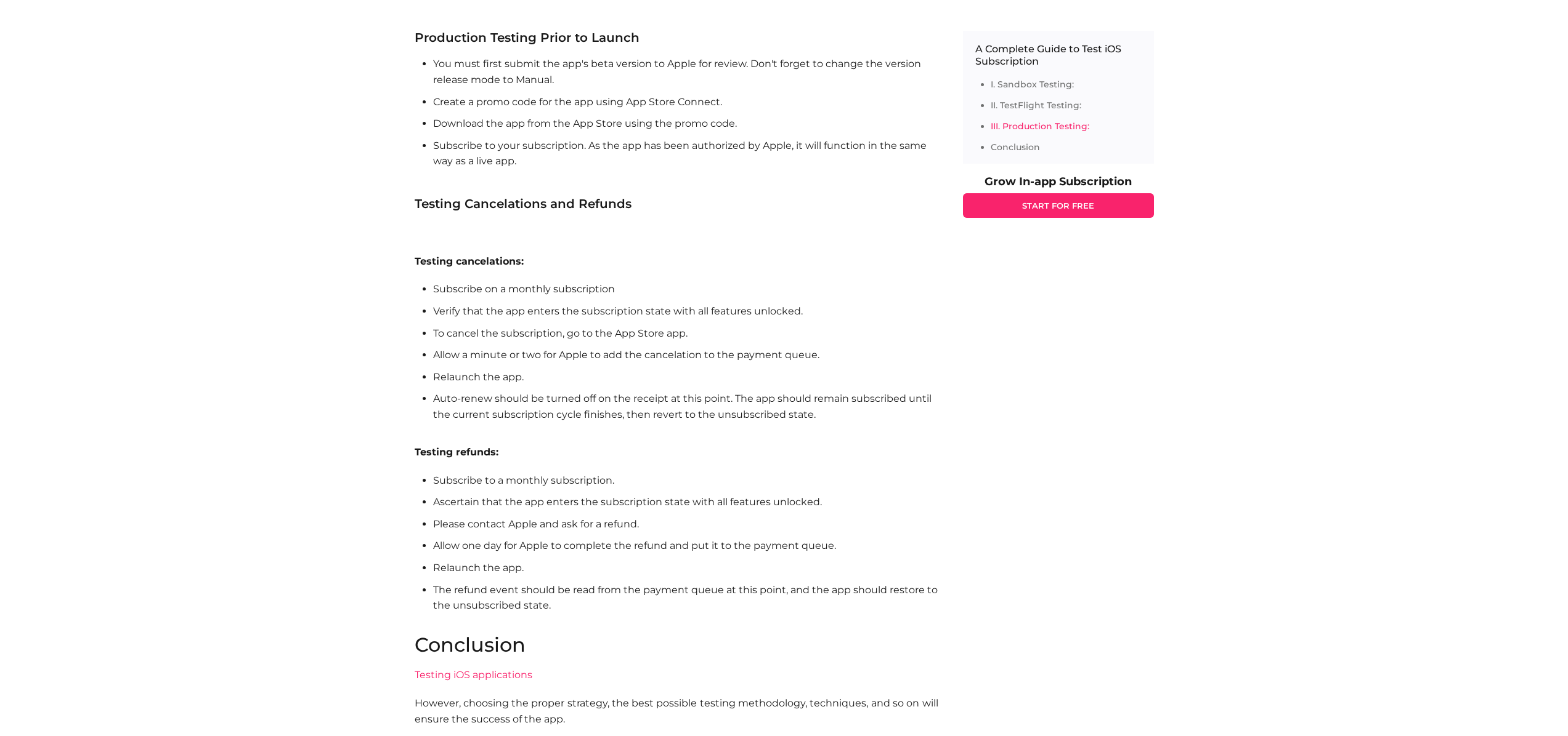
click at [635, 577] on ul "Subscribe to a monthly subscription. Ascertain that the app enters the subscrip…" at bounding box center [677, 551] width 524 height 157
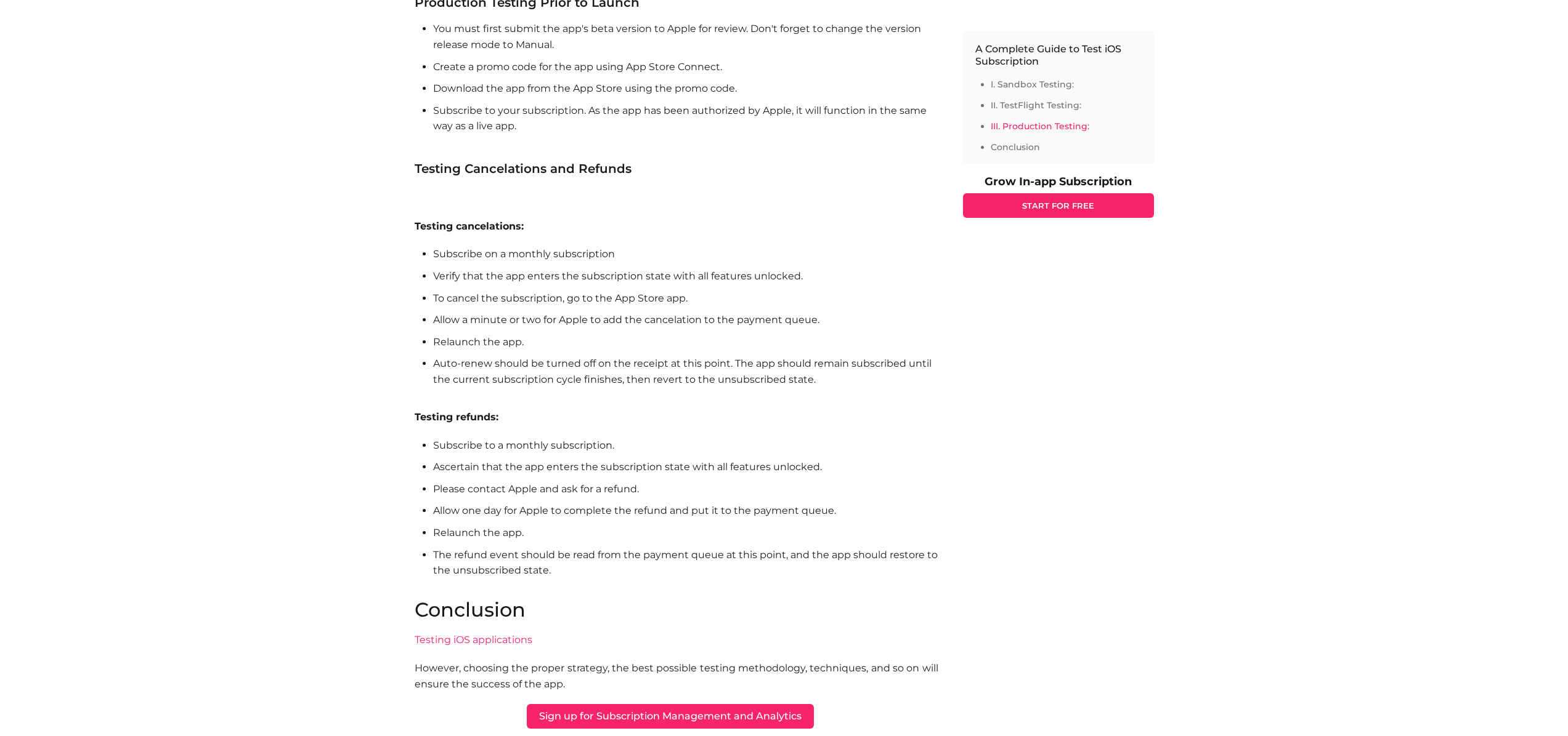
scroll to position [2149, 0]
click at [504, 569] on li "The refund event should be read from the payment queue at this point, and the a…" at bounding box center [685, 569] width 505 height 47
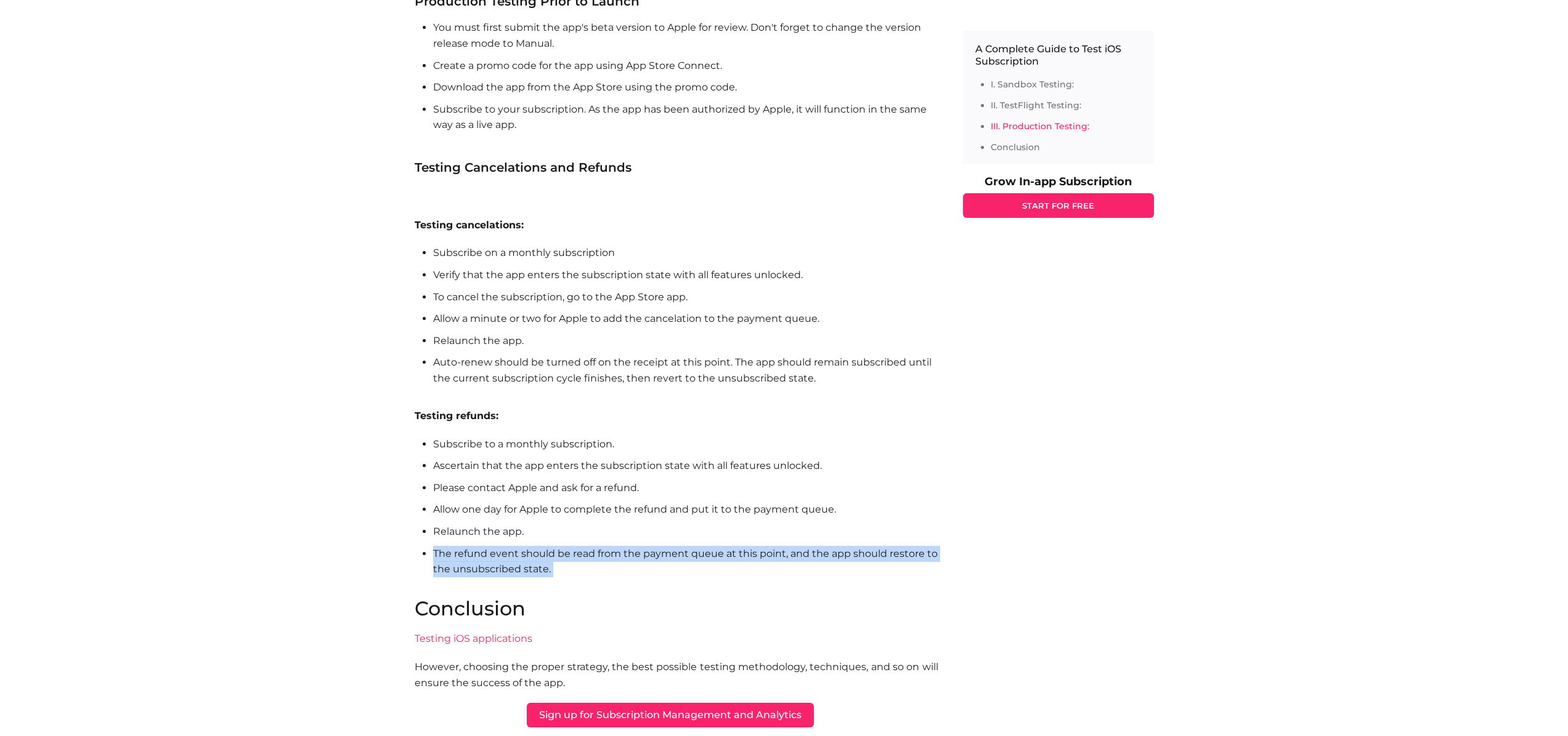
click at [504, 569] on li "The refund event should be read from the payment queue at this point, and the a…" at bounding box center [685, 569] width 505 height 47
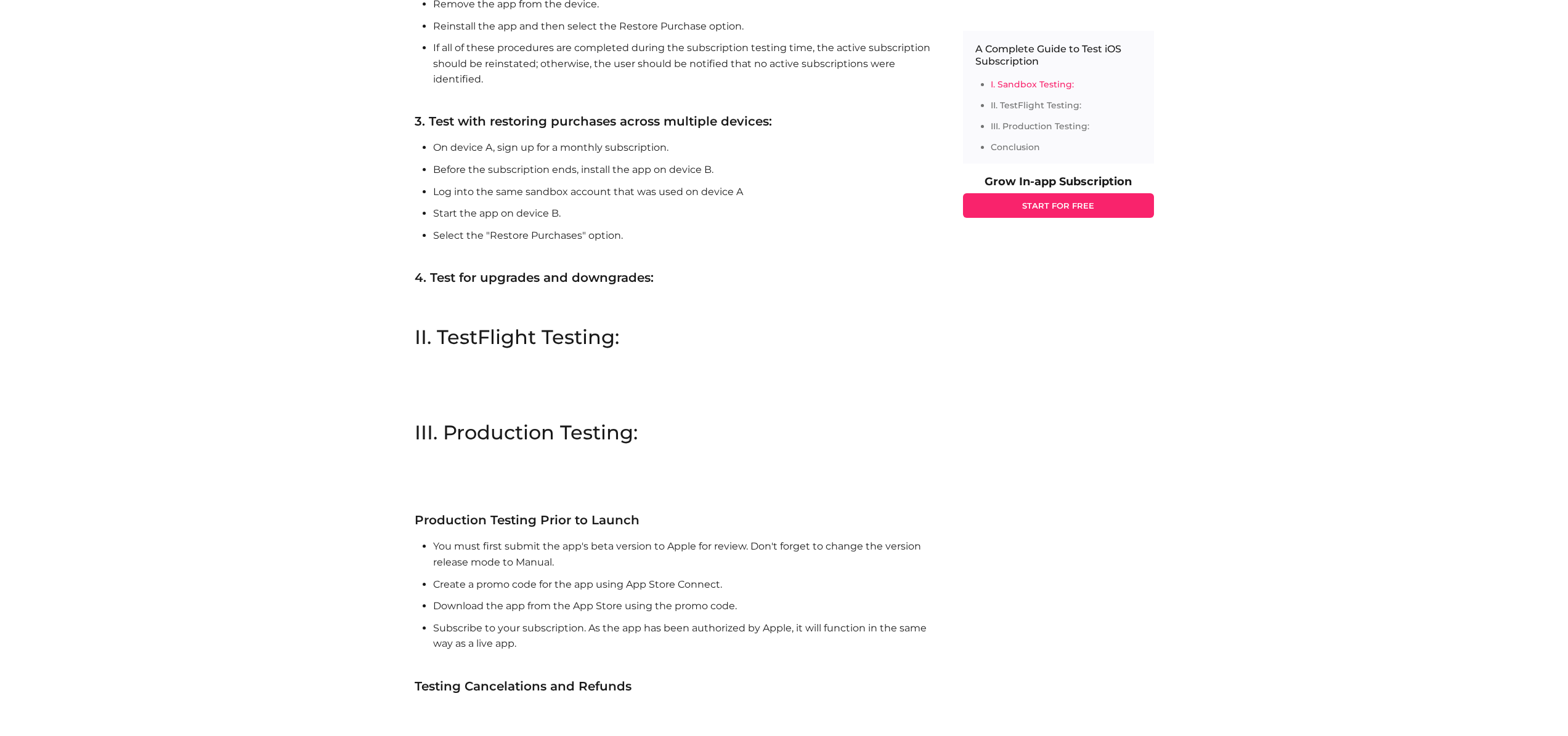
scroll to position [1407, 0]
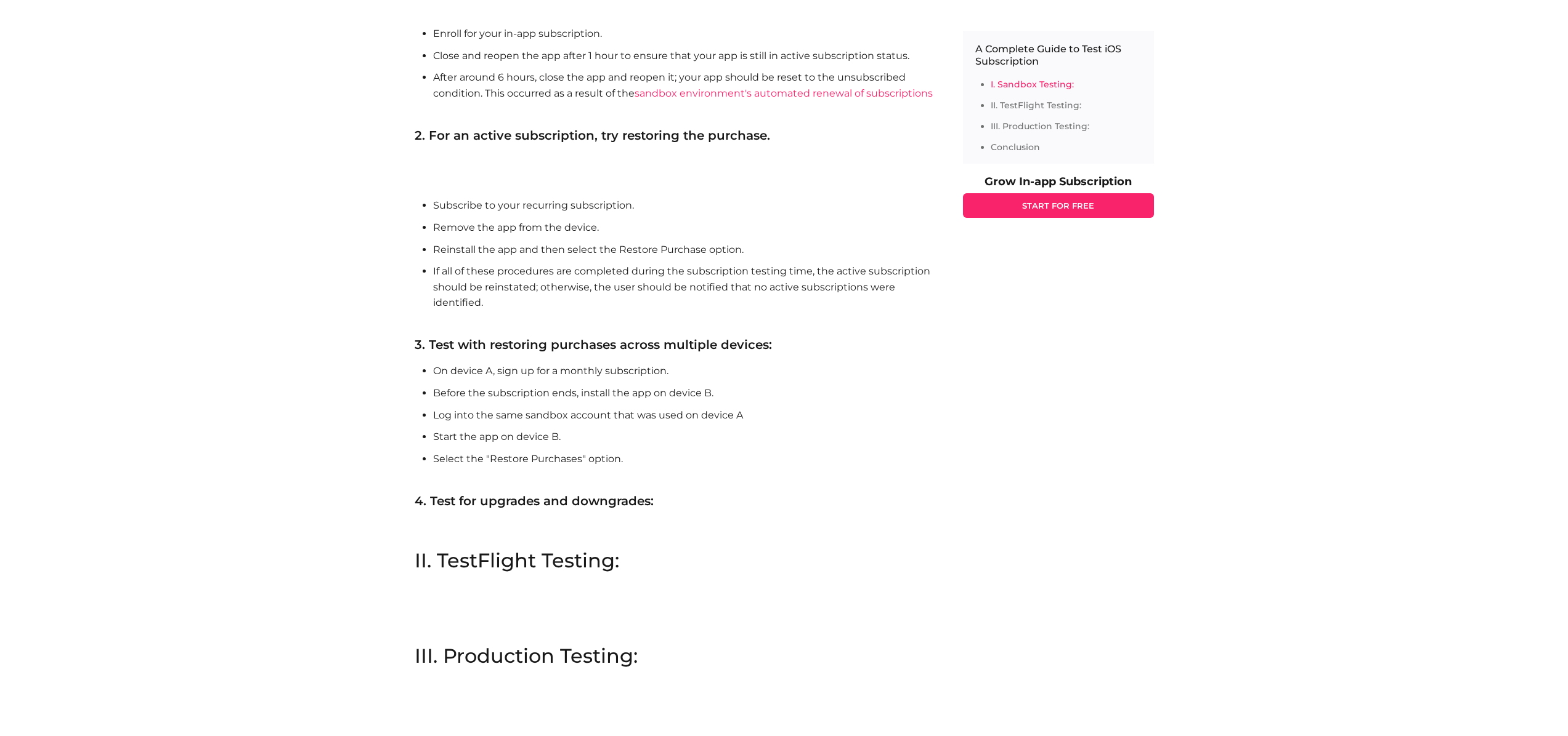
click at [474, 595] on section "II. TestFlight Testing:" at bounding box center [677, 598] width 524 height 95
drag, startPoint x: 532, startPoint y: 565, endPoint x: 550, endPoint y: 563, distance: 18.1
click at [549, 564] on h2 "II. TestFlight Testing:" at bounding box center [677, 561] width 524 height 20
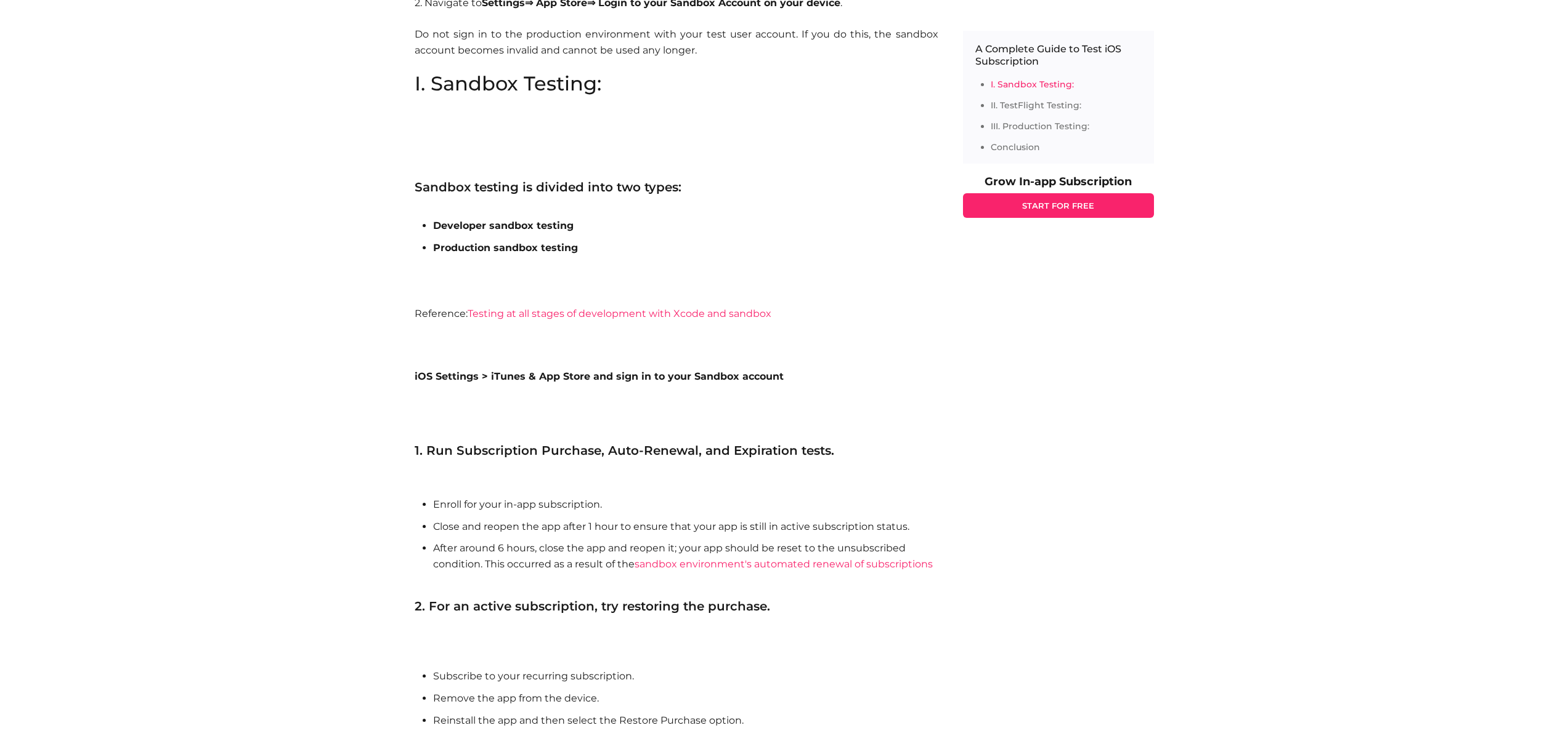
scroll to position [857, 0]
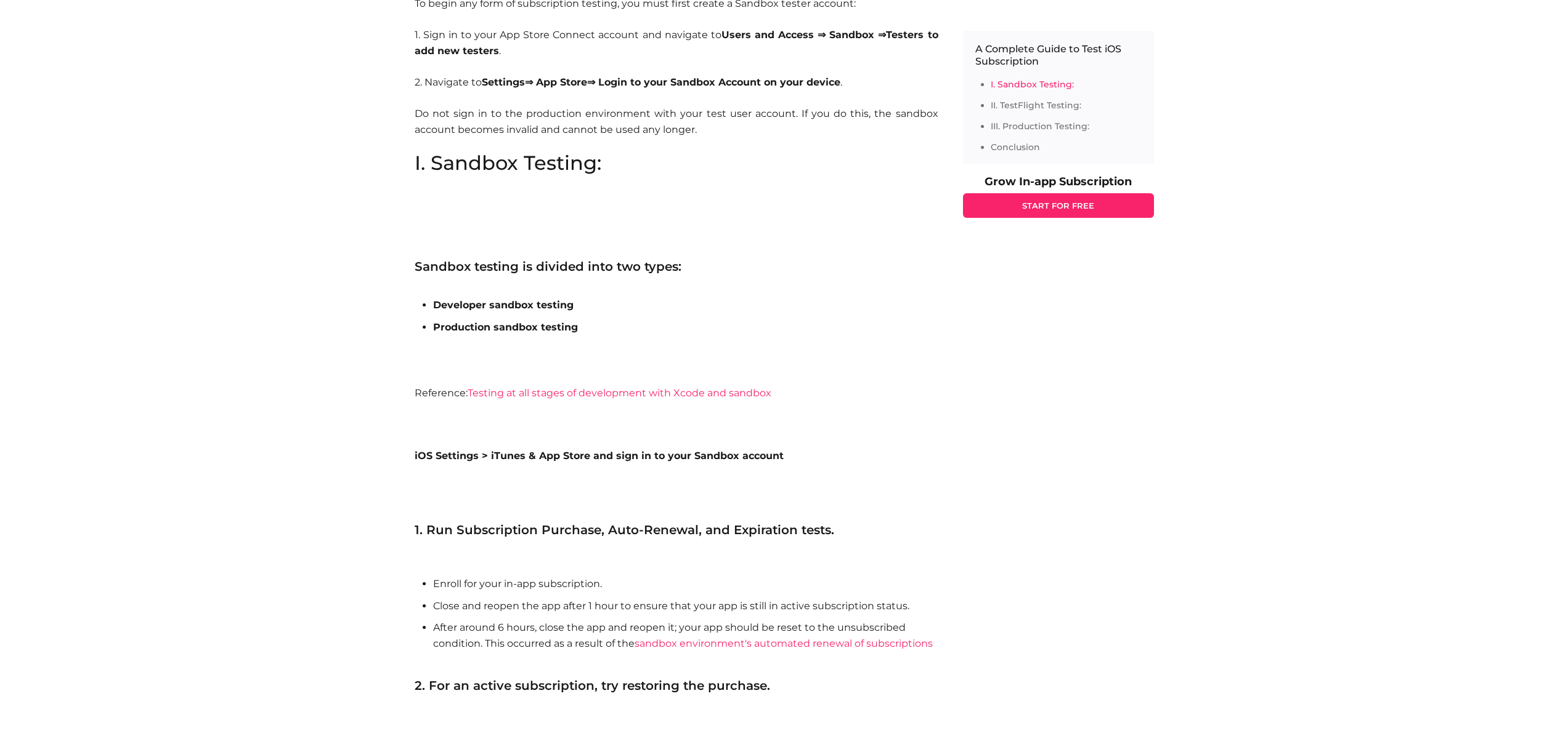
click at [549, 391] on link "Testing at all stages of development with Xcode and sandbox" at bounding box center [620, 393] width 304 height 12
